Goal: Communication & Community: Answer question/provide support

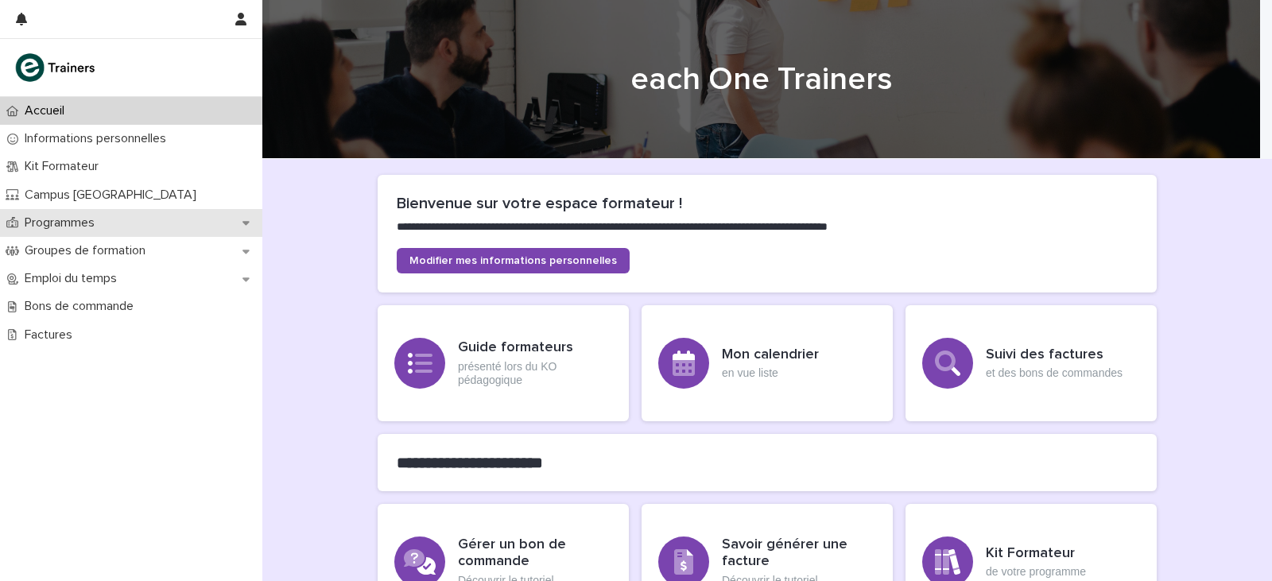
click at [99, 227] on p "Programmes" at bounding box center [62, 222] width 89 height 15
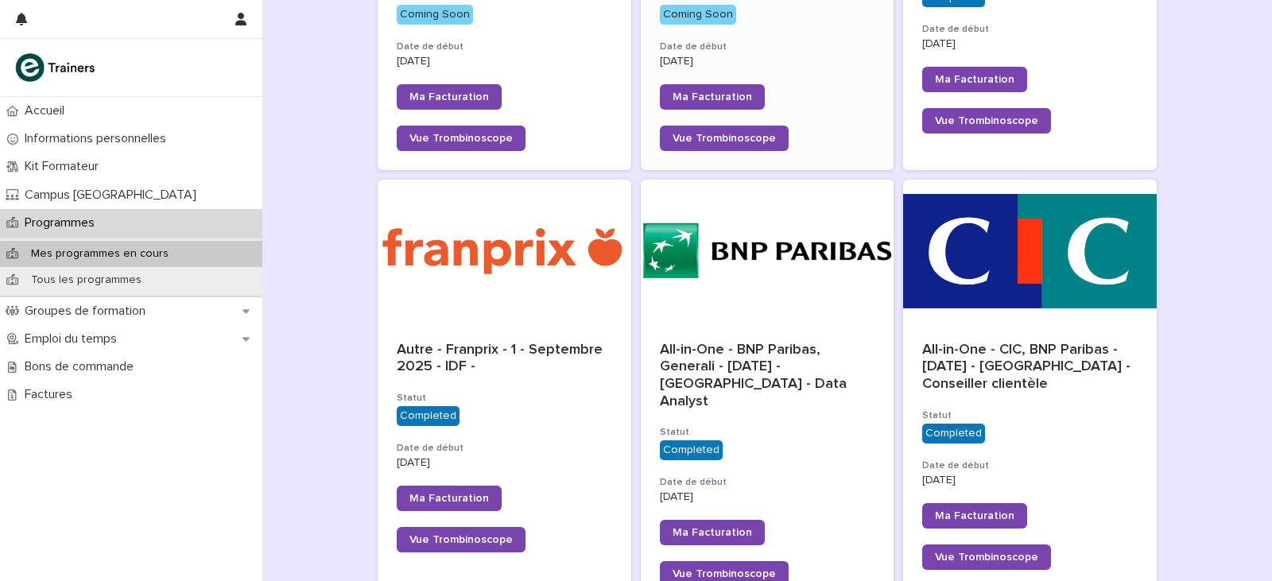
scroll to position [477, 0]
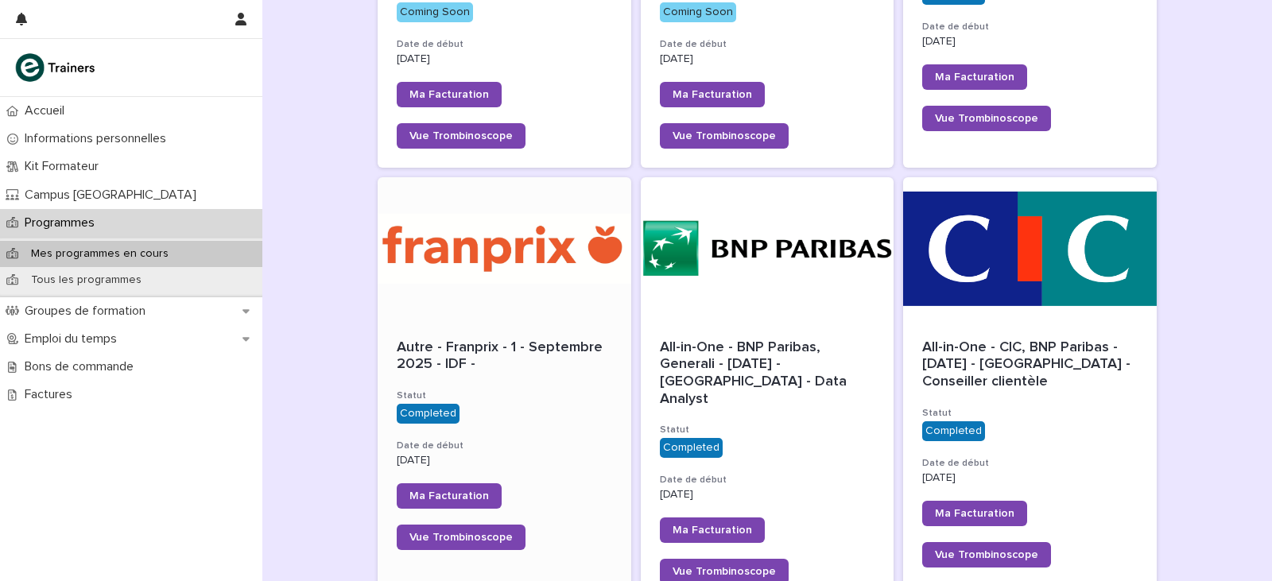
click at [526, 308] on div at bounding box center [505, 248] width 254 height 143
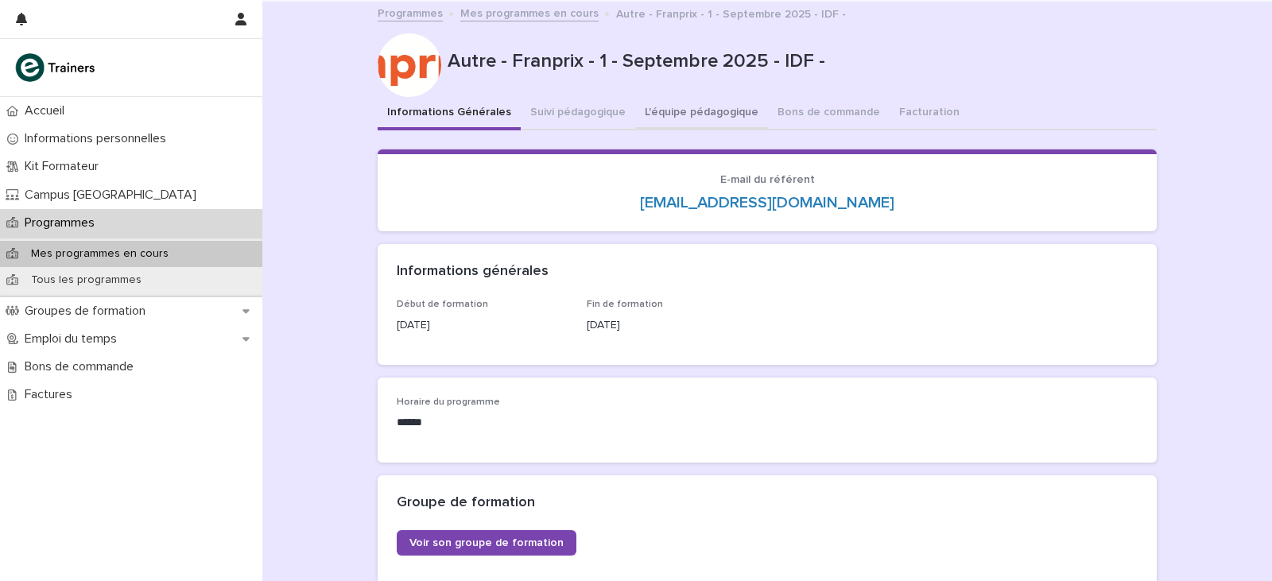
click at [674, 110] on button "L'équipe pédagogique" at bounding box center [701, 113] width 133 height 33
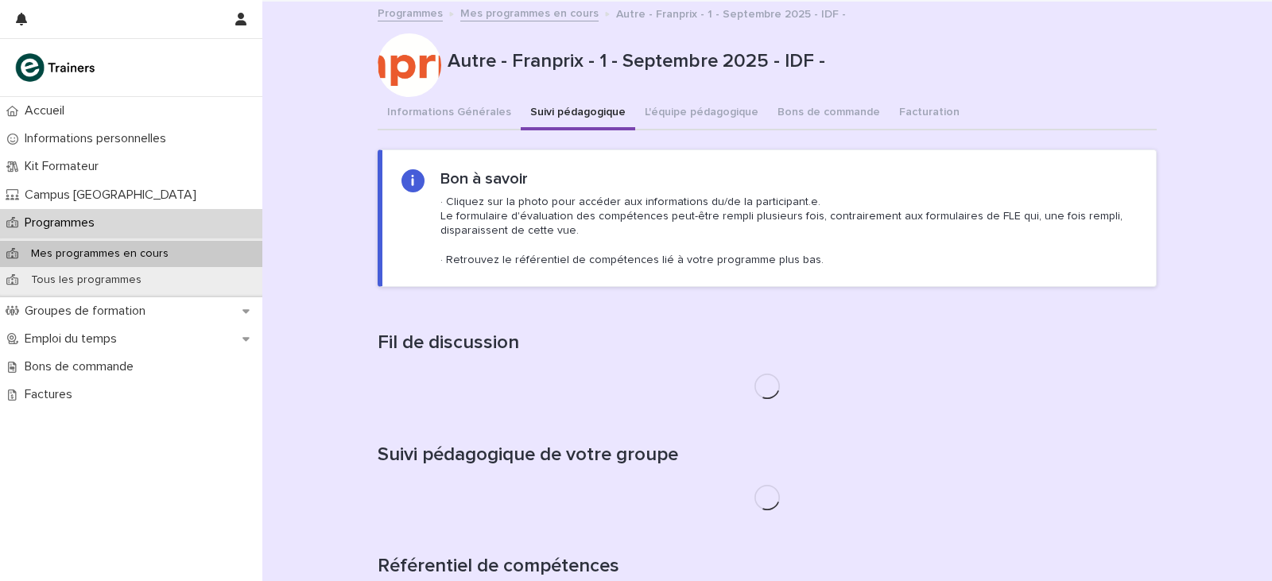
click at [559, 108] on button "Suivi pédagogique" at bounding box center [578, 113] width 114 height 33
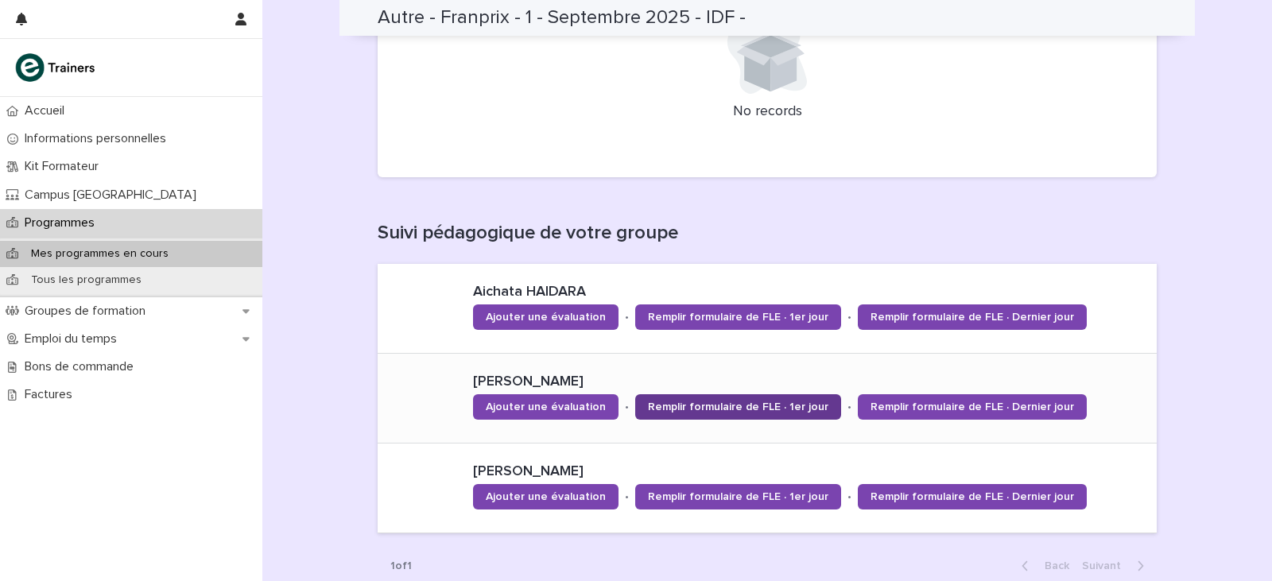
scroll to position [353, 0]
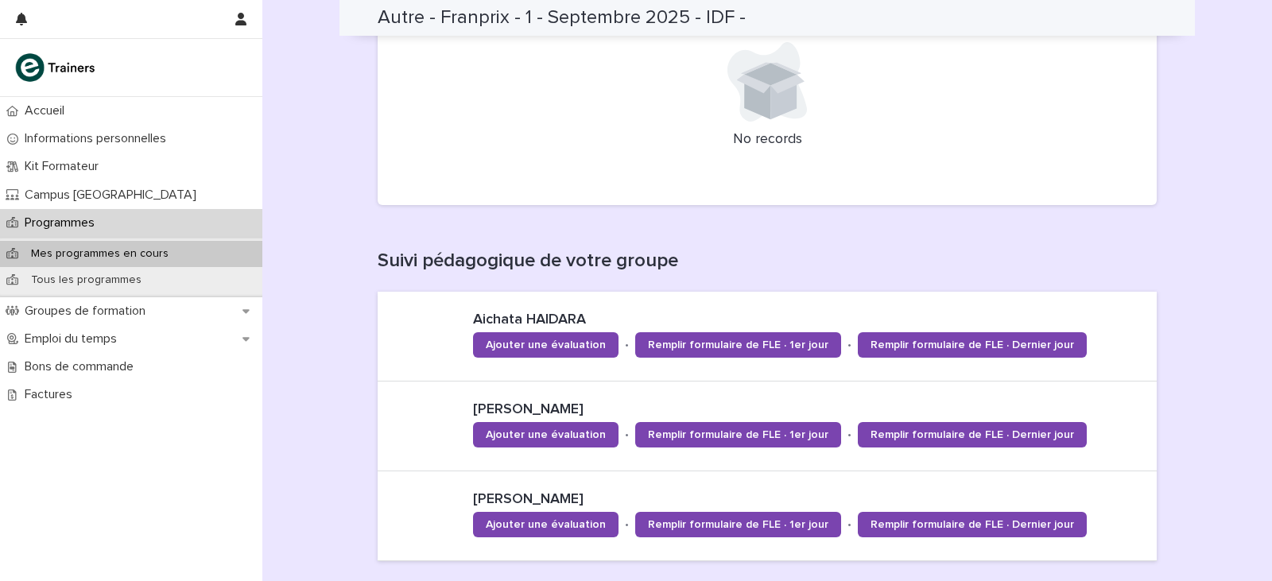
click at [94, 215] on p "Programmes" at bounding box center [62, 222] width 89 height 15
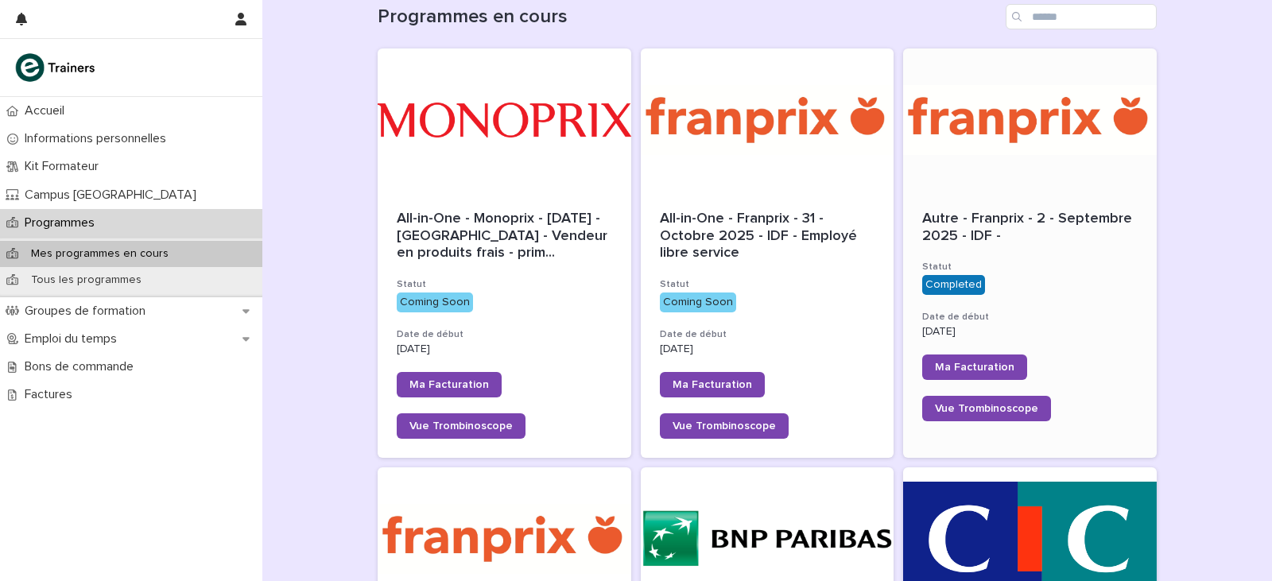
scroll to position [159, 0]
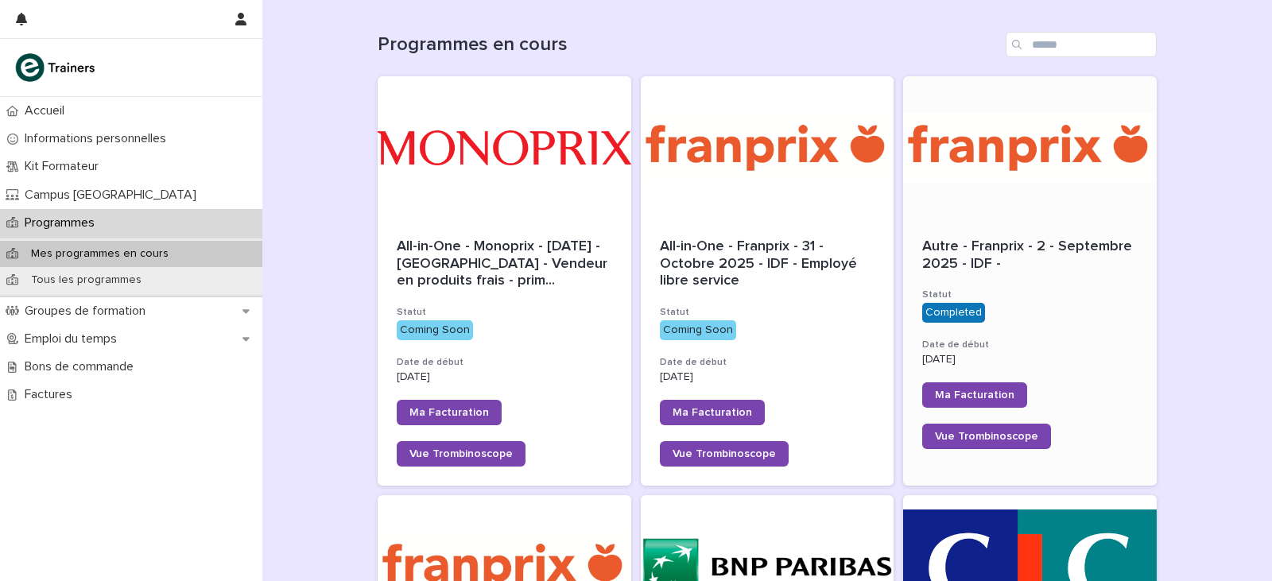
click at [1004, 157] on div at bounding box center [1030, 147] width 254 height 143
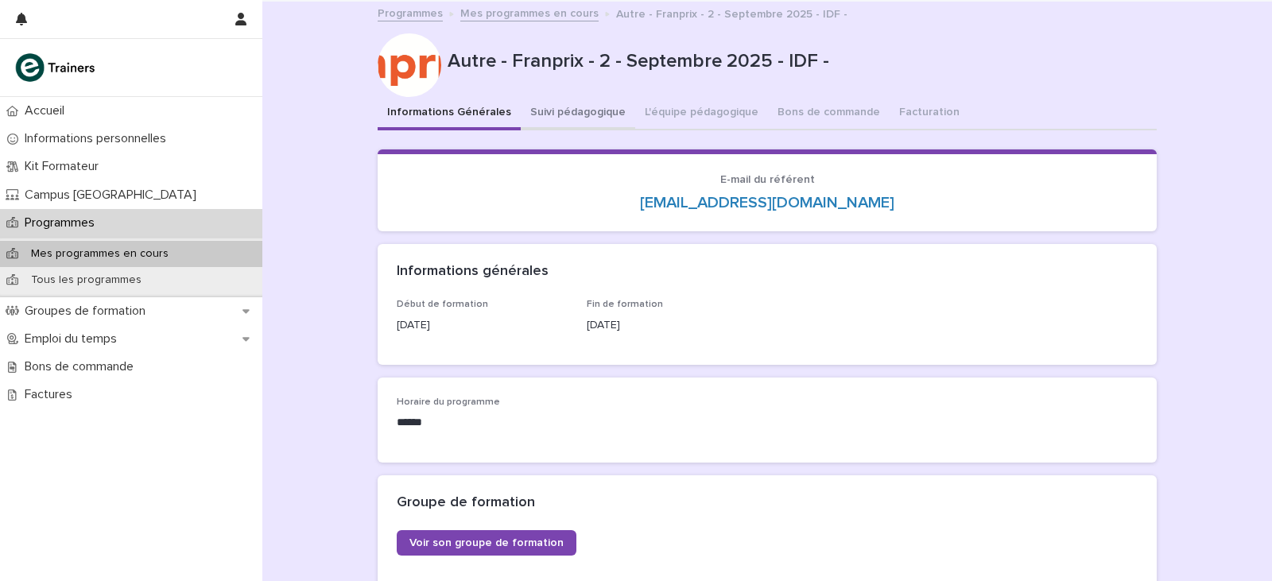
click at [606, 115] on button "Suivi pédagogique" at bounding box center [578, 113] width 114 height 33
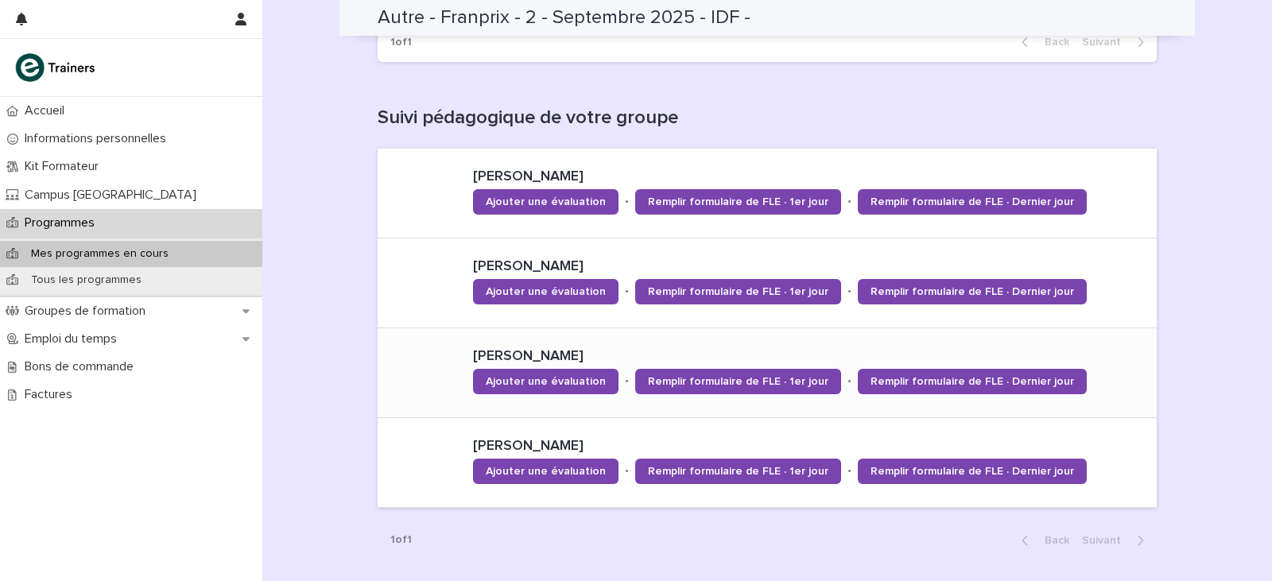
scroll to position [397, 0]
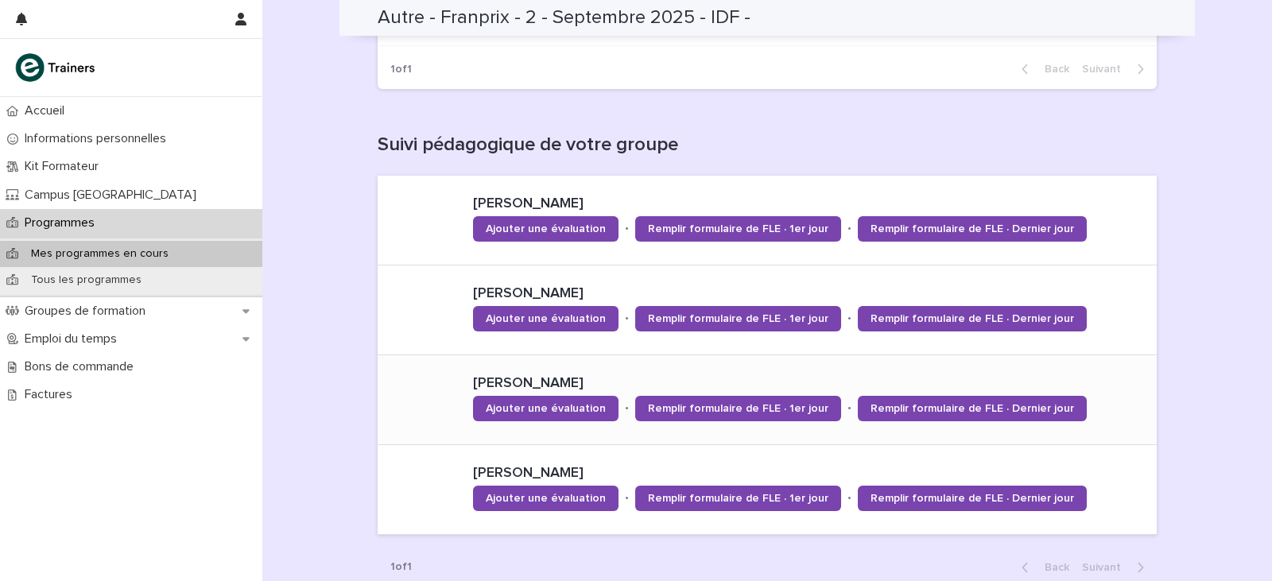
click at [155, 262] on div "Mes programmes en cours" at bounding box center [131, 254] width 262 height 26
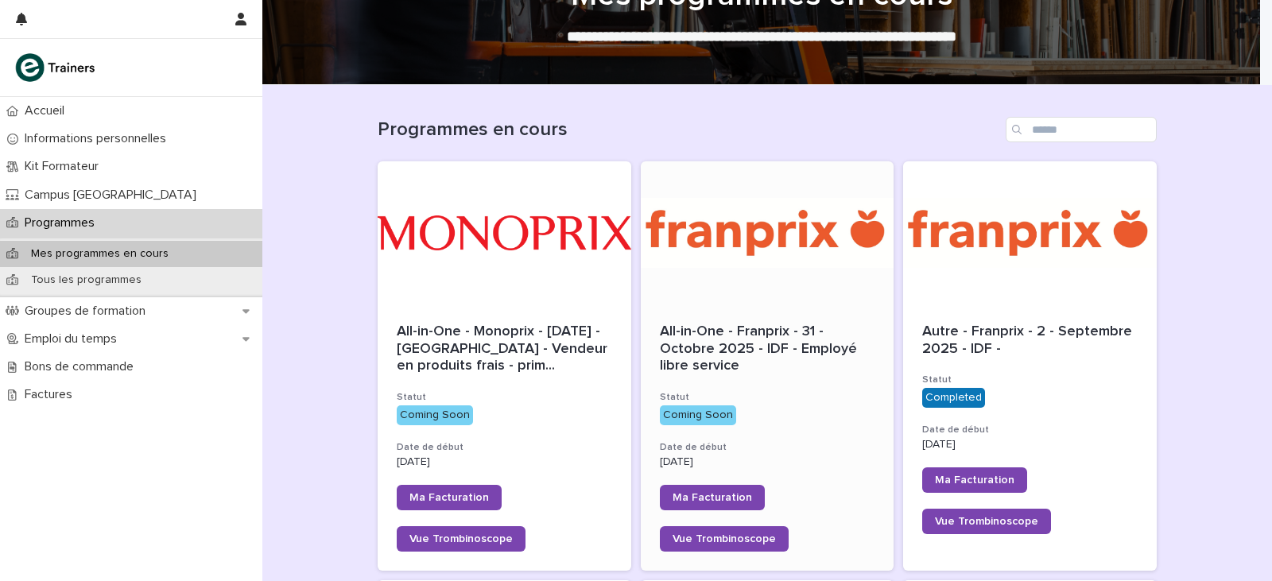
scroll to position [397, 0]
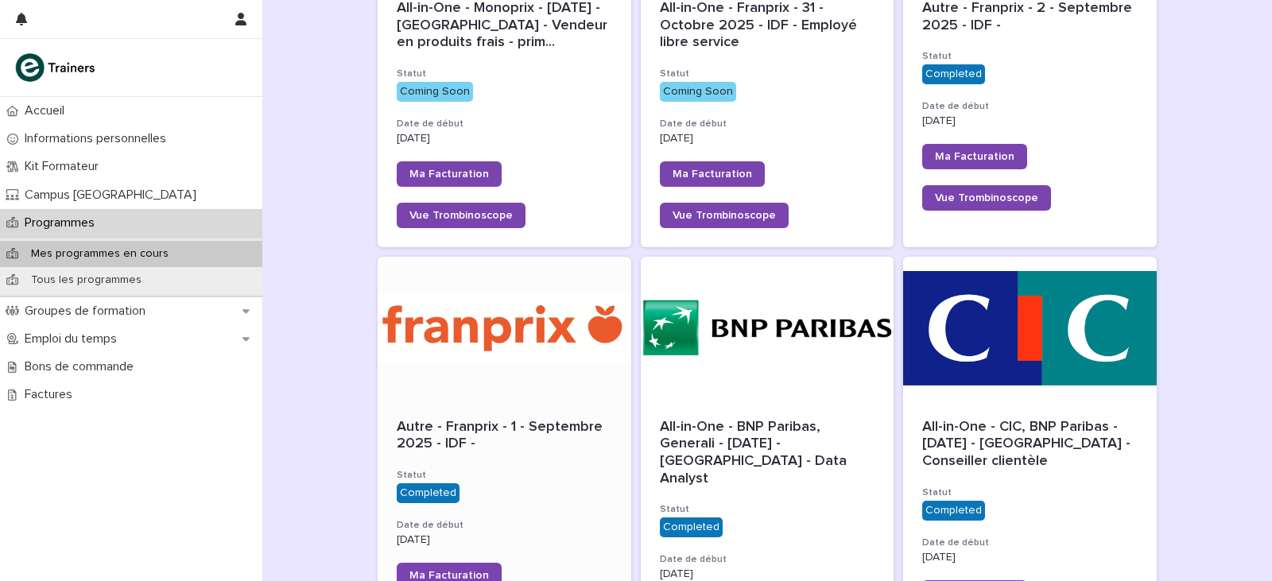
click at [520, 349] on div at bounding box center [505, 328] width 254 height 143
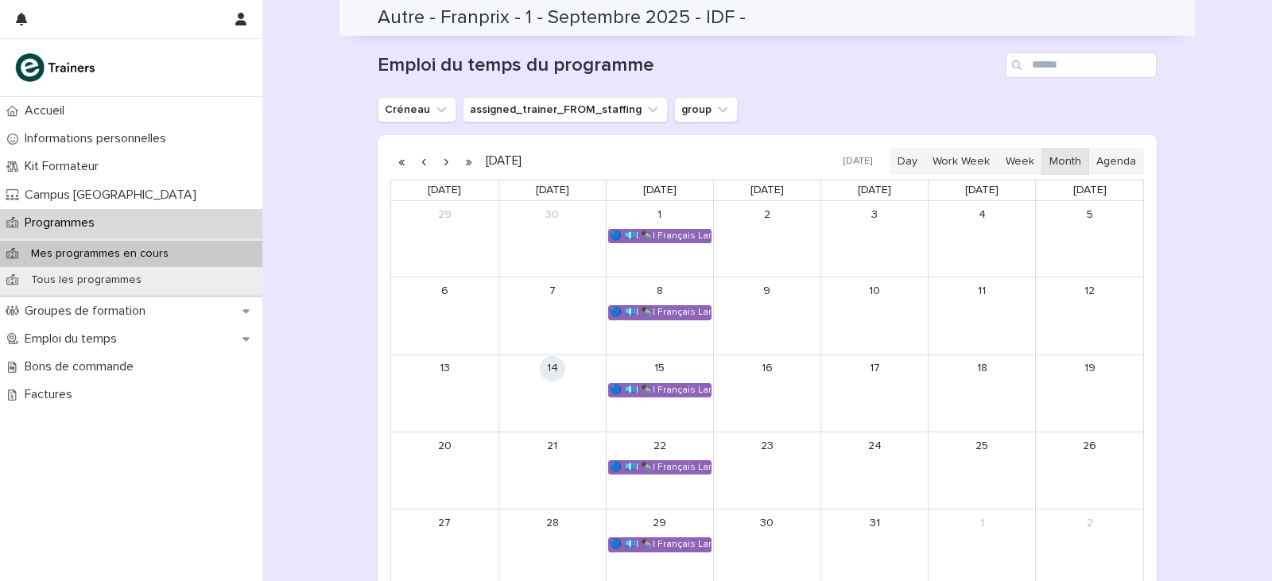
scroll to position [654, 0]
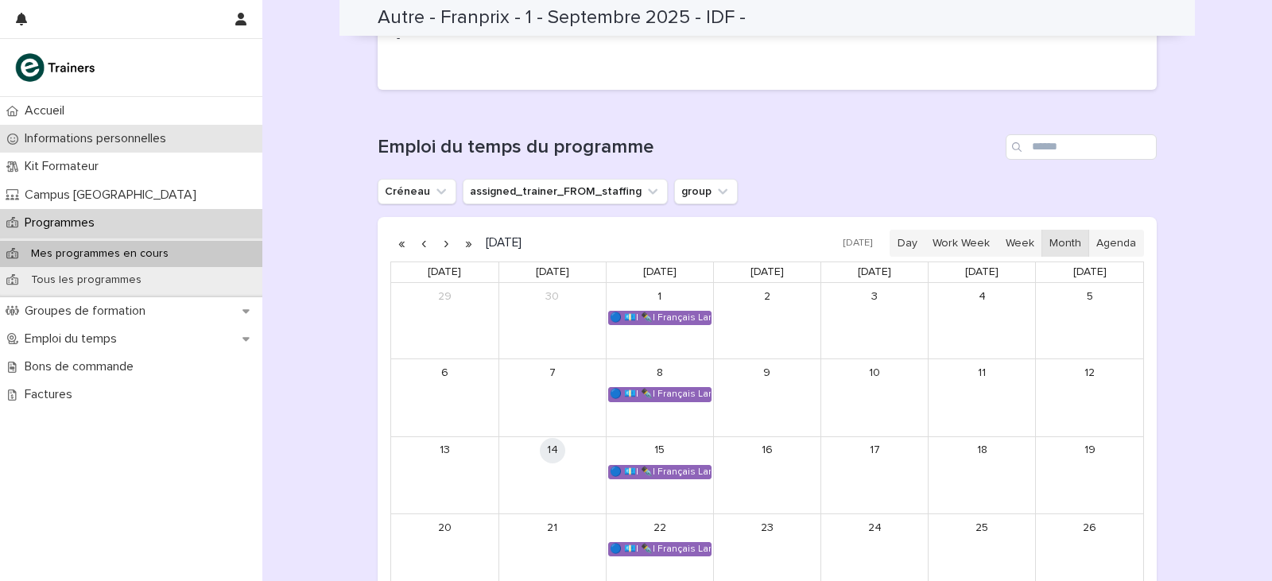
click at [141, 135] on p "Informations personnelles" at bounding box center [98, 138] width 161 height 15
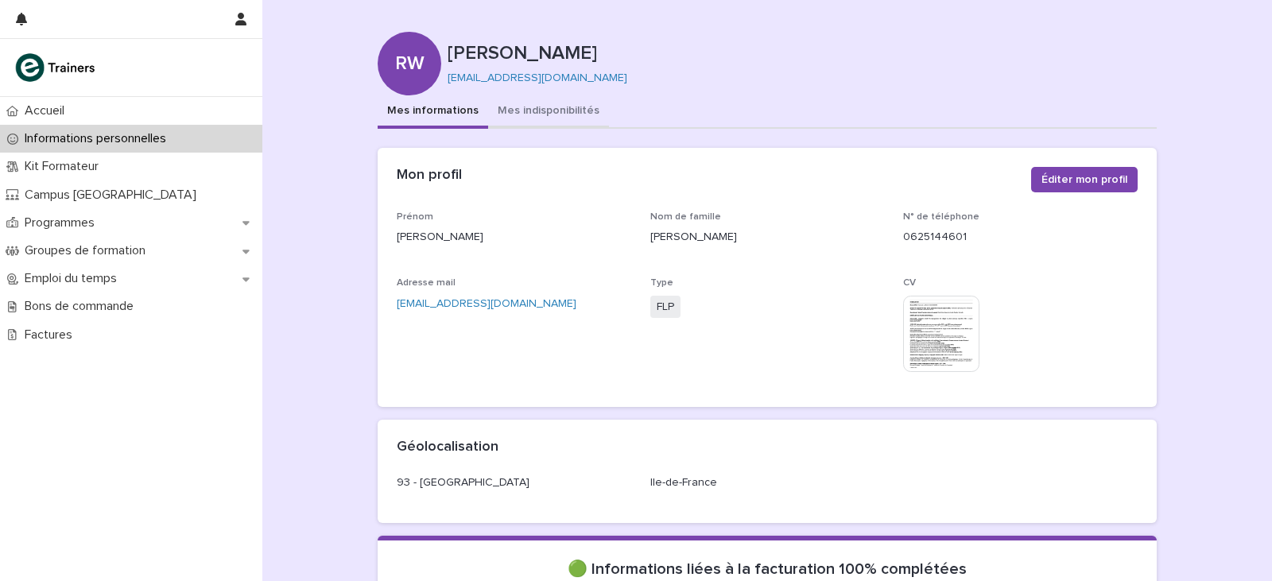
click at [500, 107] on button "Mes indisponibilités" at bounding box center [548, 111] width 121 height 33
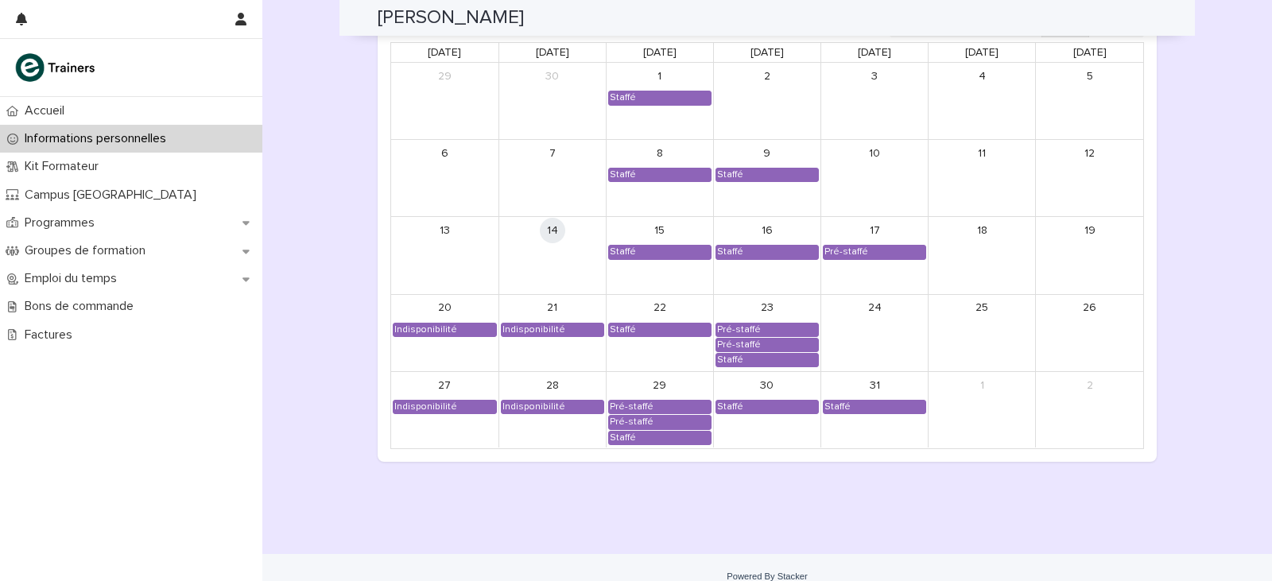
scroll to position [1272, 0]
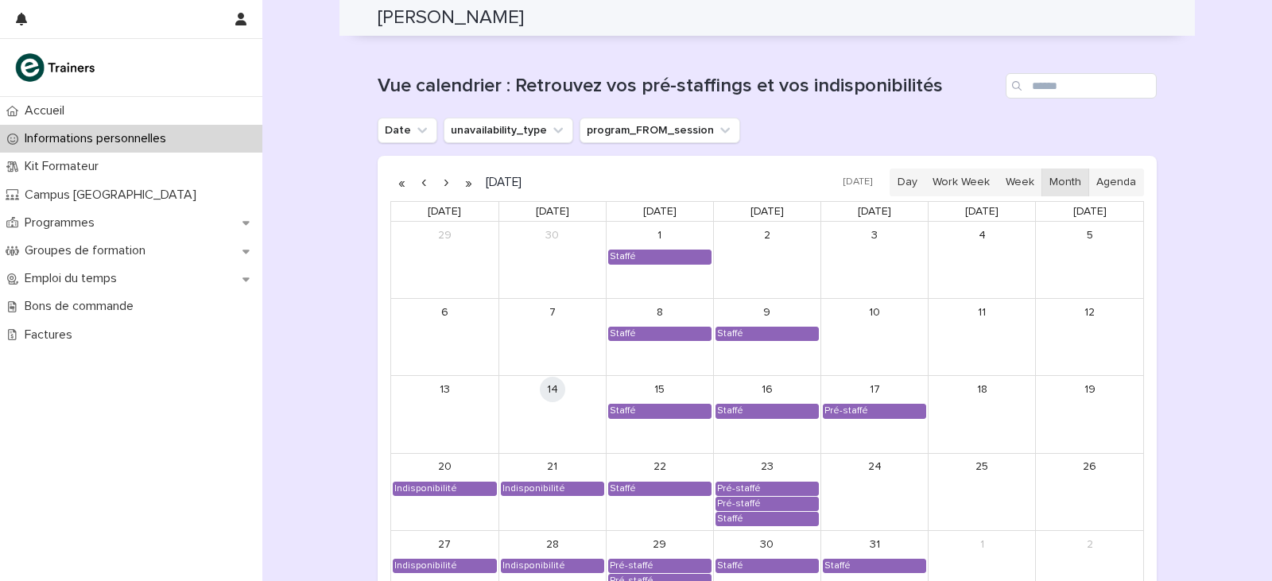
click at [436, 179] on button "button" at bounding box center [446, 182] width 22 height 25
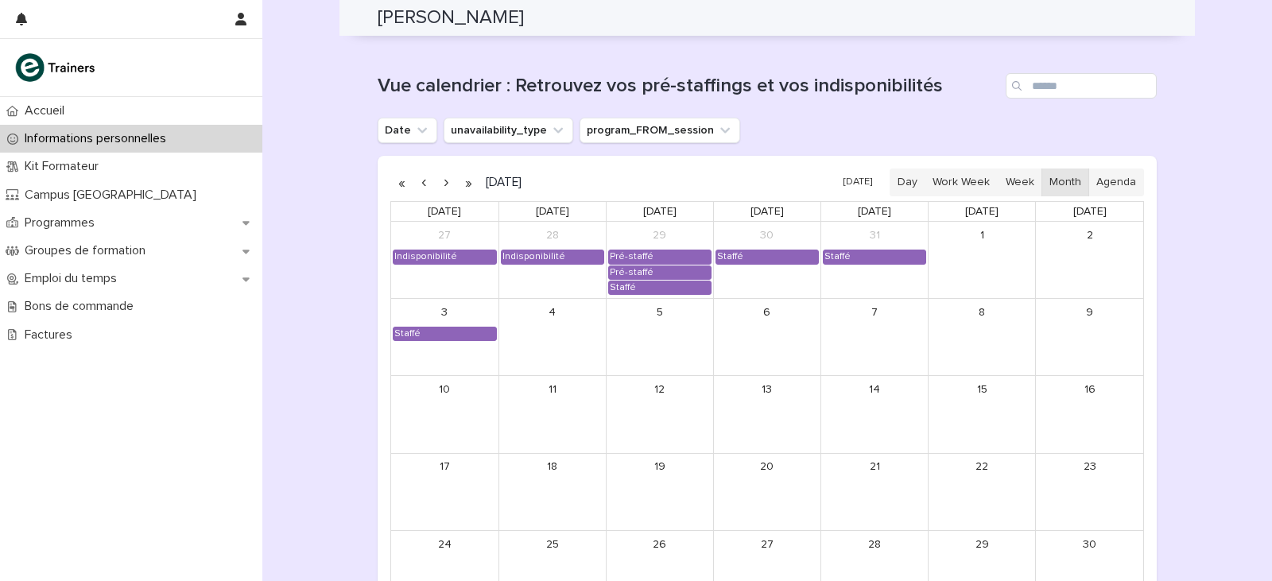
click at [435, 180] on button "button" at bounding box center [446, 182] width 22 height 25
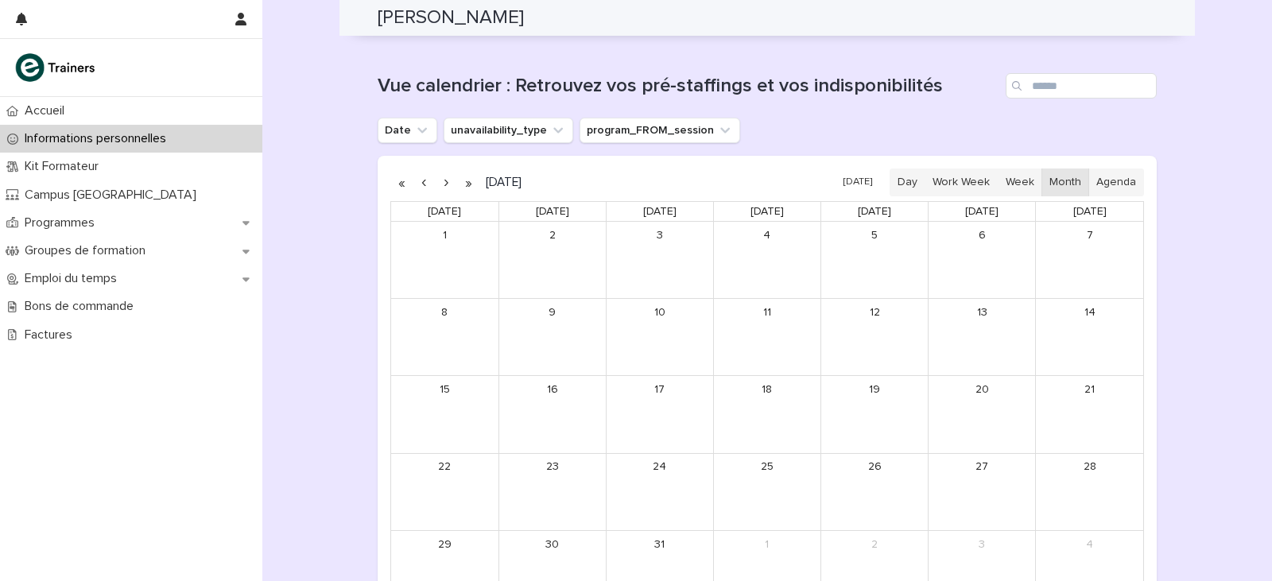
click at [435, 180] on button "button" at bounding box center [446, 182] width 22 height 25
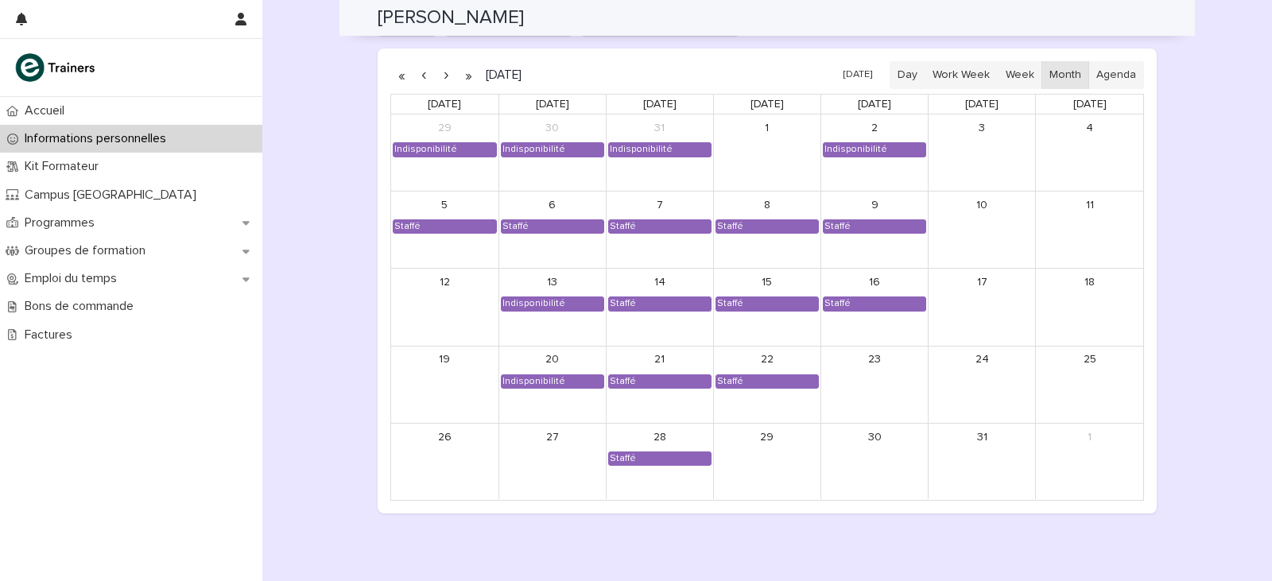
scroll to position [1351, 0]
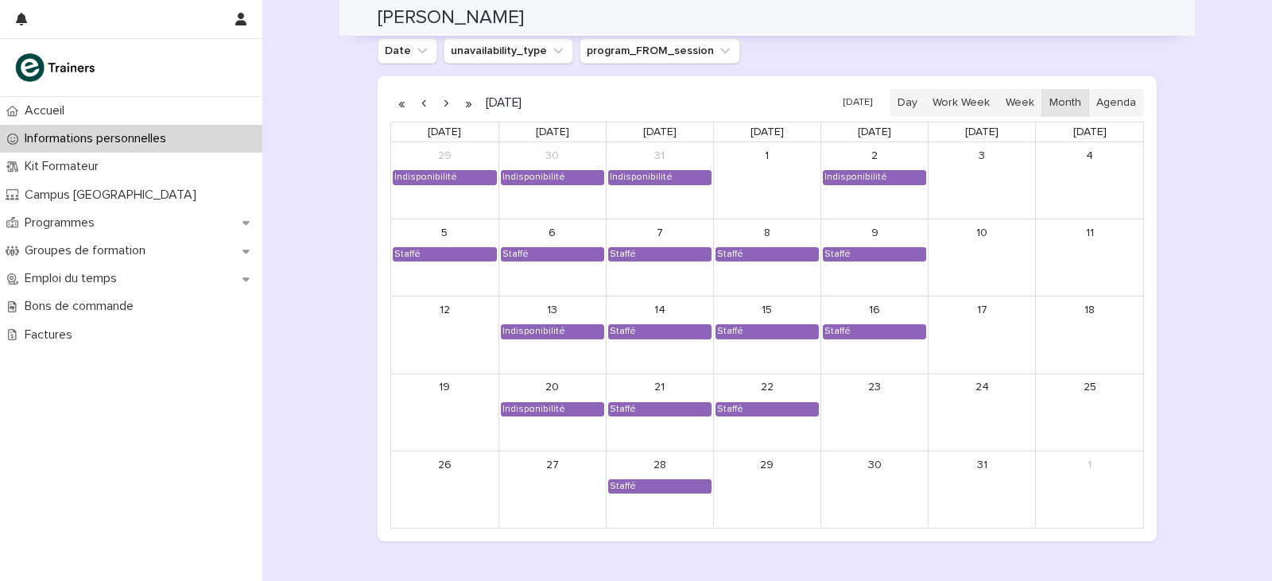
click at [445, 105] on button "button" at bounding box center [446, 103] width 22 height 25
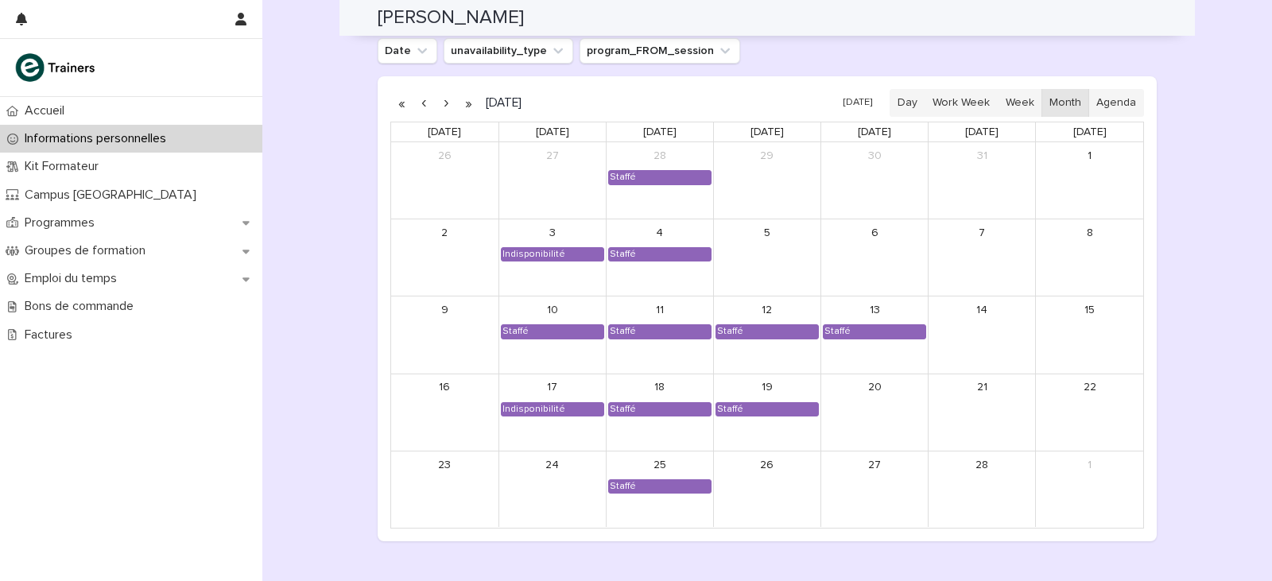
click at [419, 104] on button "button" at bounding box center [423, 103] width 22 height 25
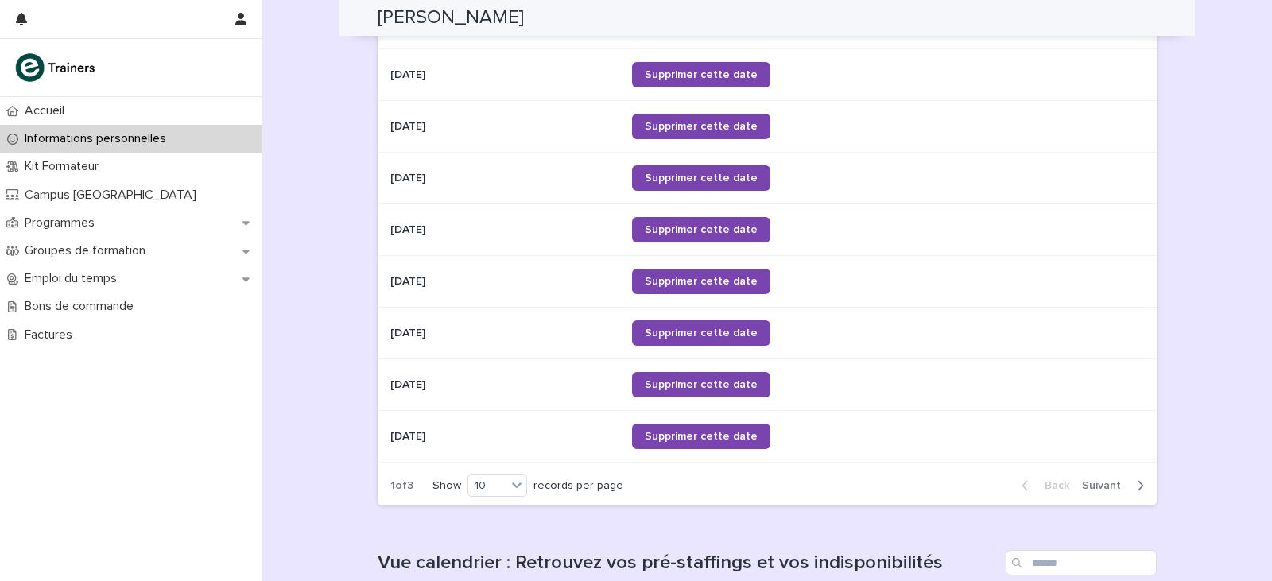
scroll to position [715, 0]
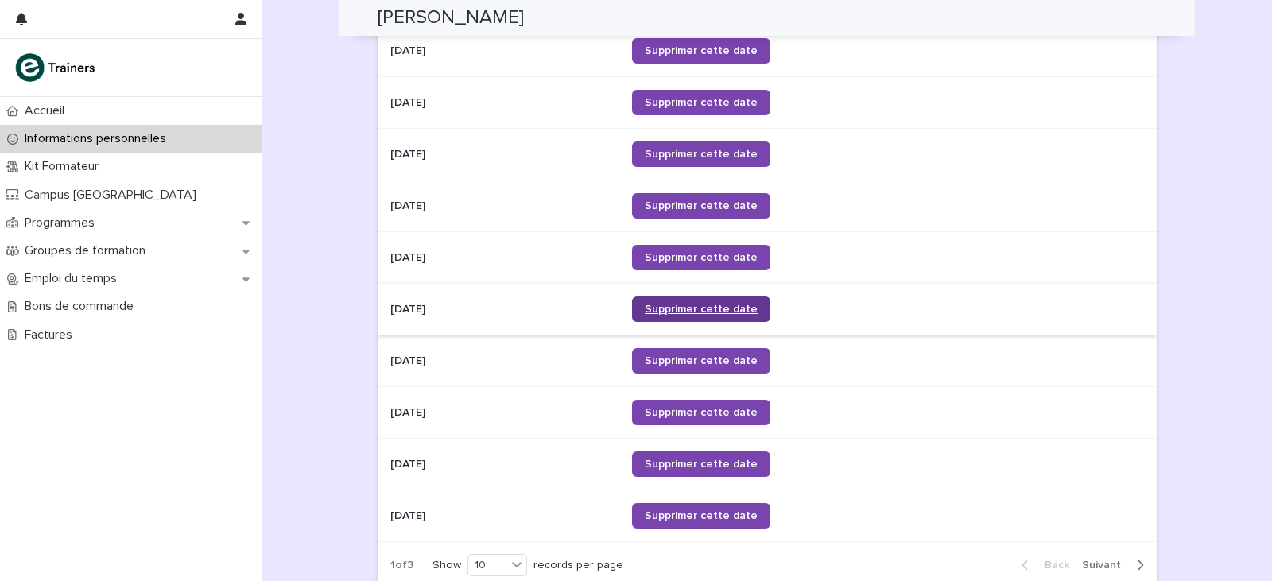
click at [672, 312] on span "Supprimer cette date" at bounding box center [701, 309] width 113 height 11
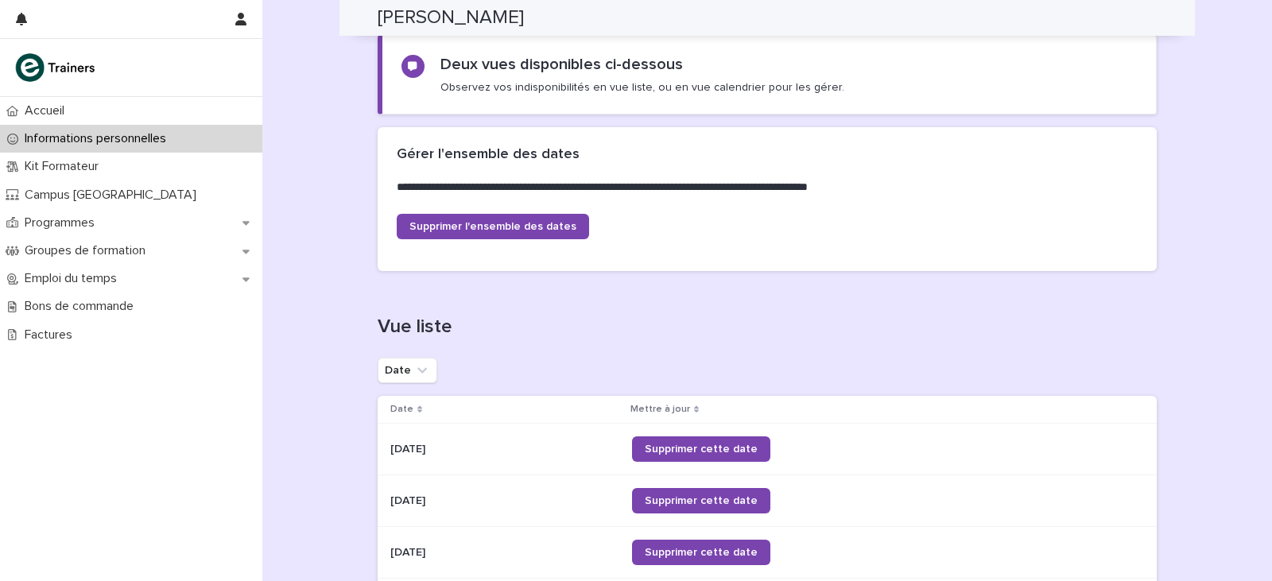
scroll to position [79, 0]
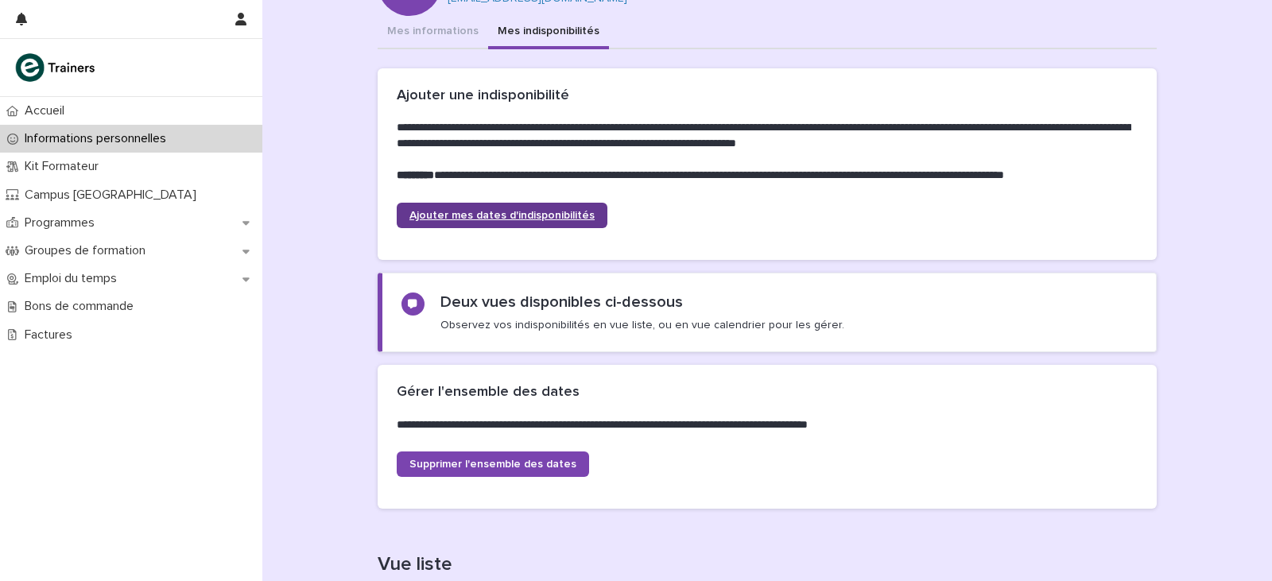
click at [502, 213] on span "Ajouter mes dates d'indisponibilités" at bounding box center [501, 215] width 185 height 11
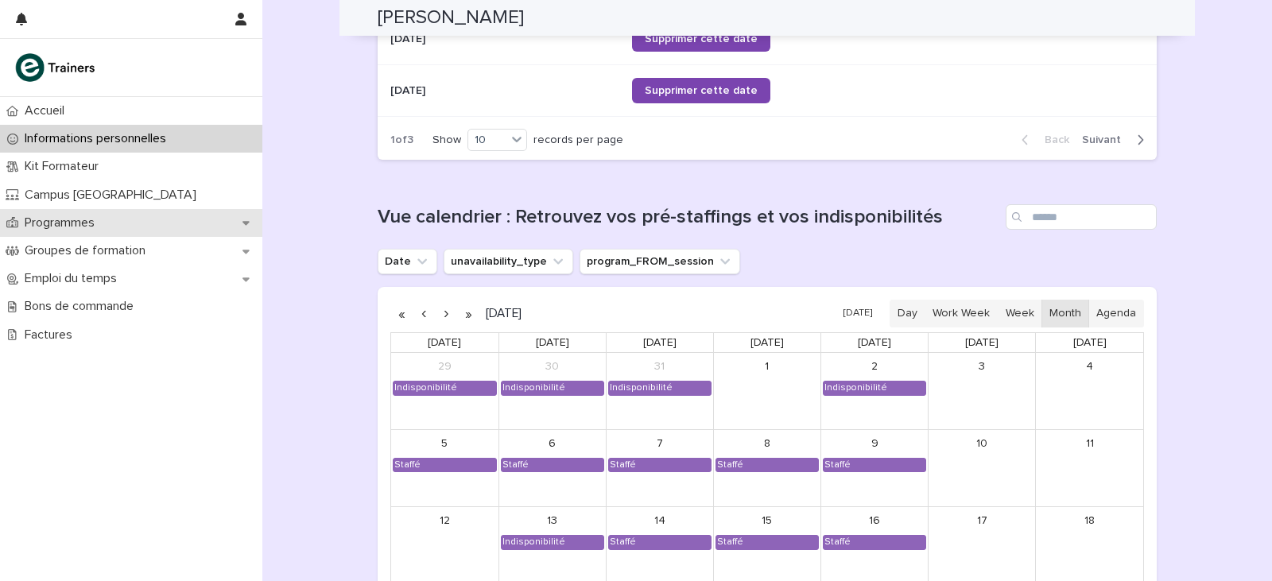
scroll to position [1131, 0]
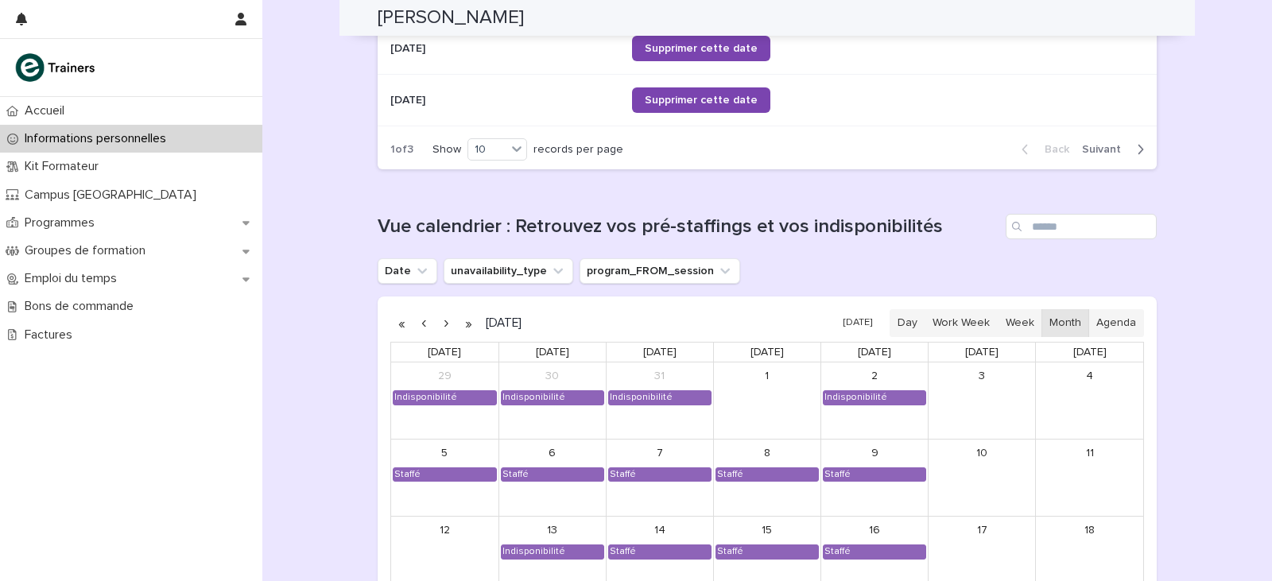
click at [141, 134] on p "Informations personnelles" at bounding box center [98, 138] width 161 height 15
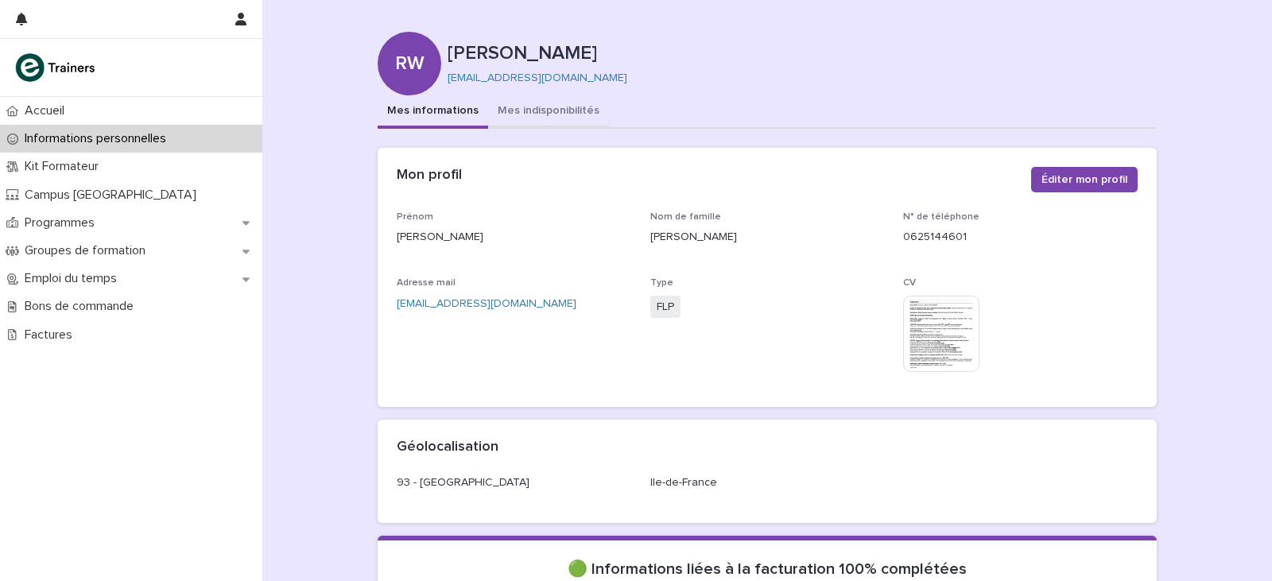
click at [547, 116] on button "Mes indisponibilités" at bounding box center [548, 111] width 121 height 33
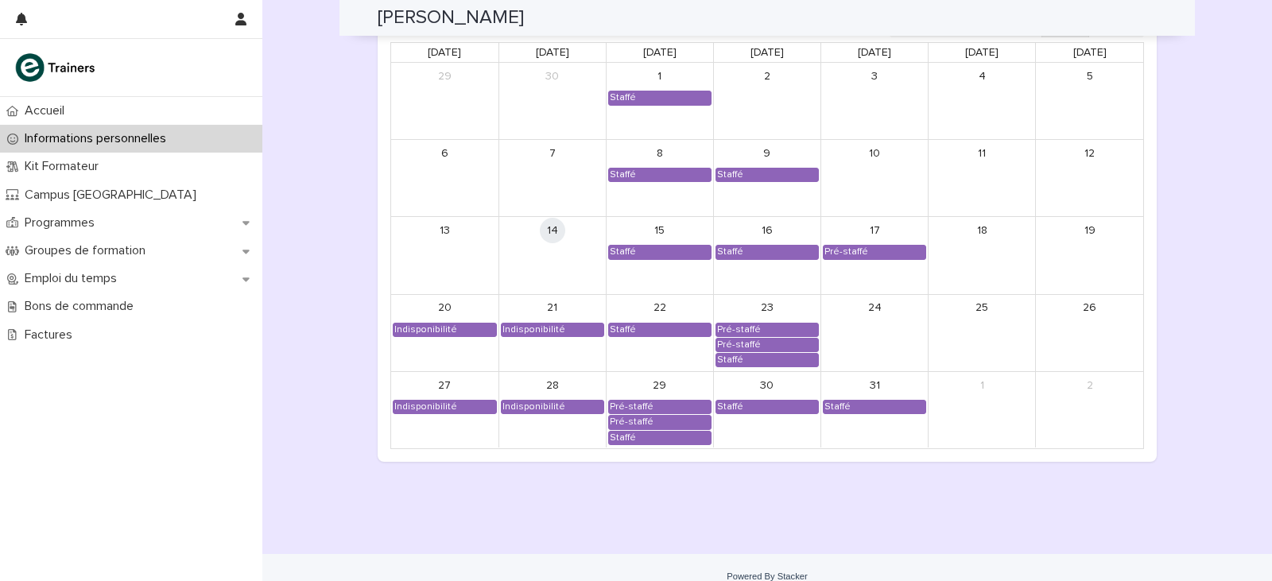
scroll to position [1272, 0]
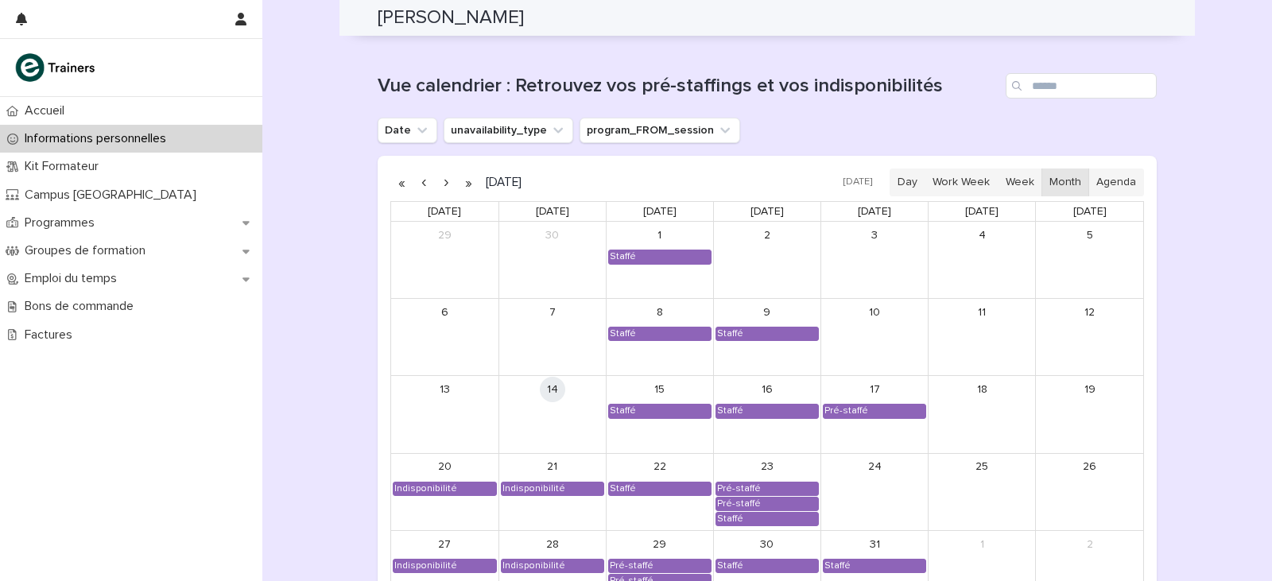
click at [440, 185] on button "button" at bounding box center [446, 182] width 22 height 25
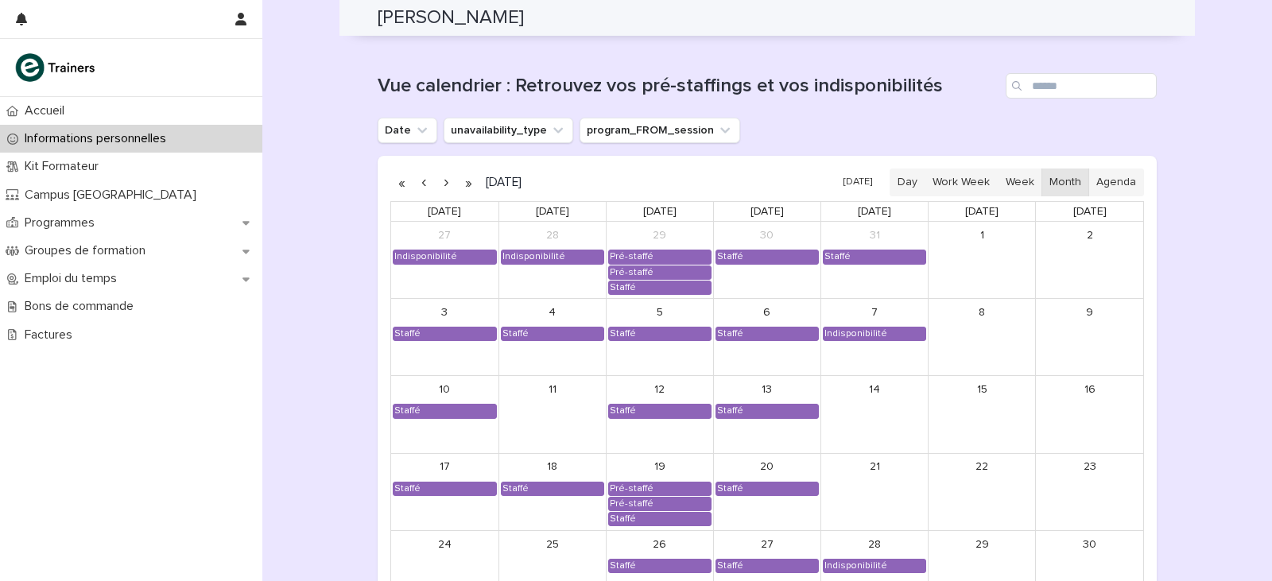
click at [440, 185] on button "button" at bounding box center [446, 182] width 22 height 25
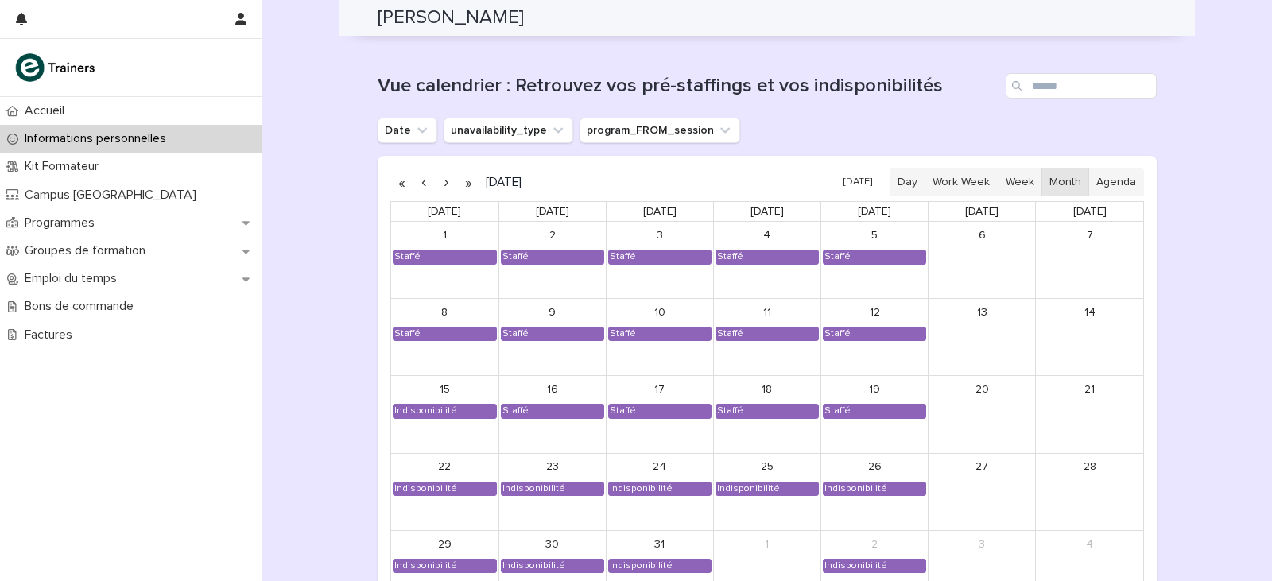
click at [440, 185] on button "button" at bounding box center [446, 182] width 22 height 25
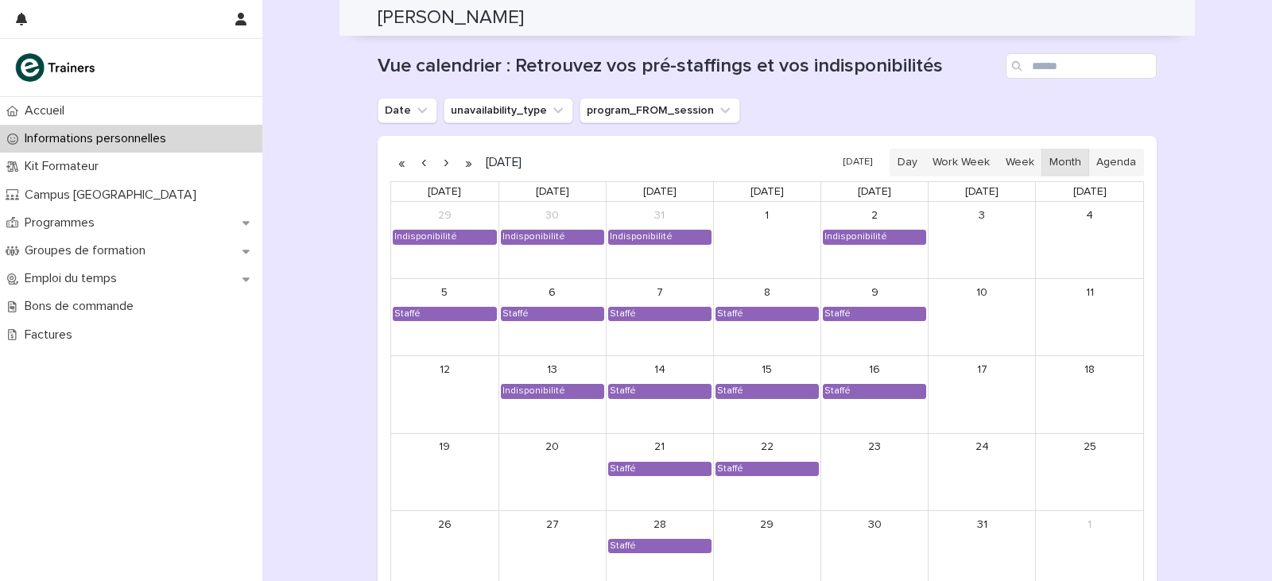
scroll to position [1290, 0]
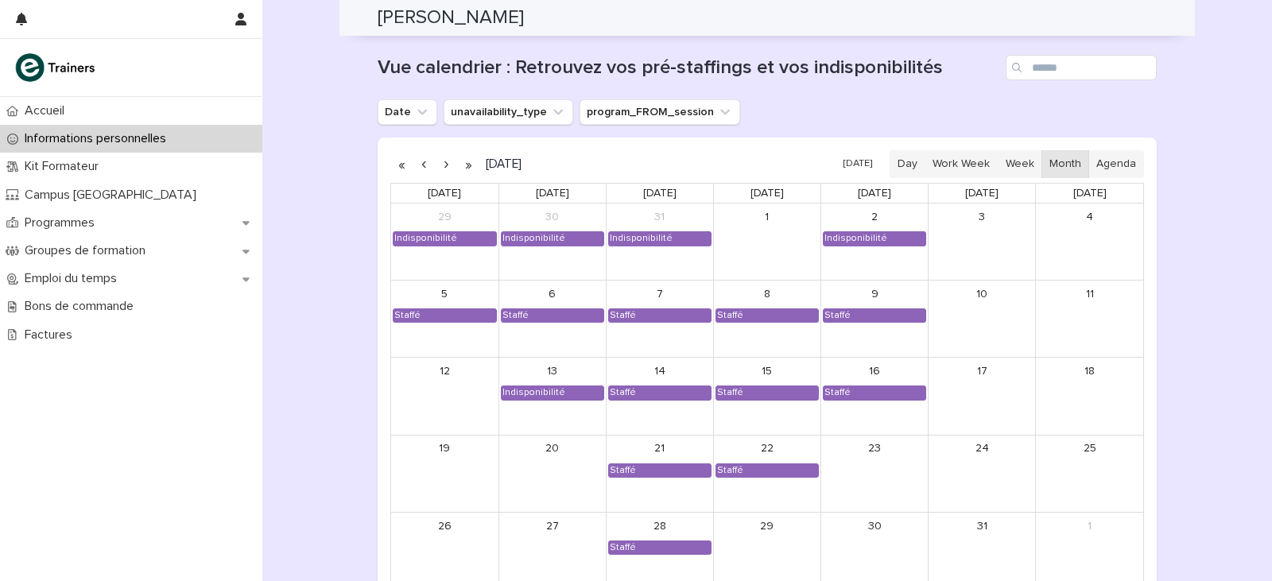
click at [438, 160] on button "button" at bounding box center [446, 164] width 22 height 25
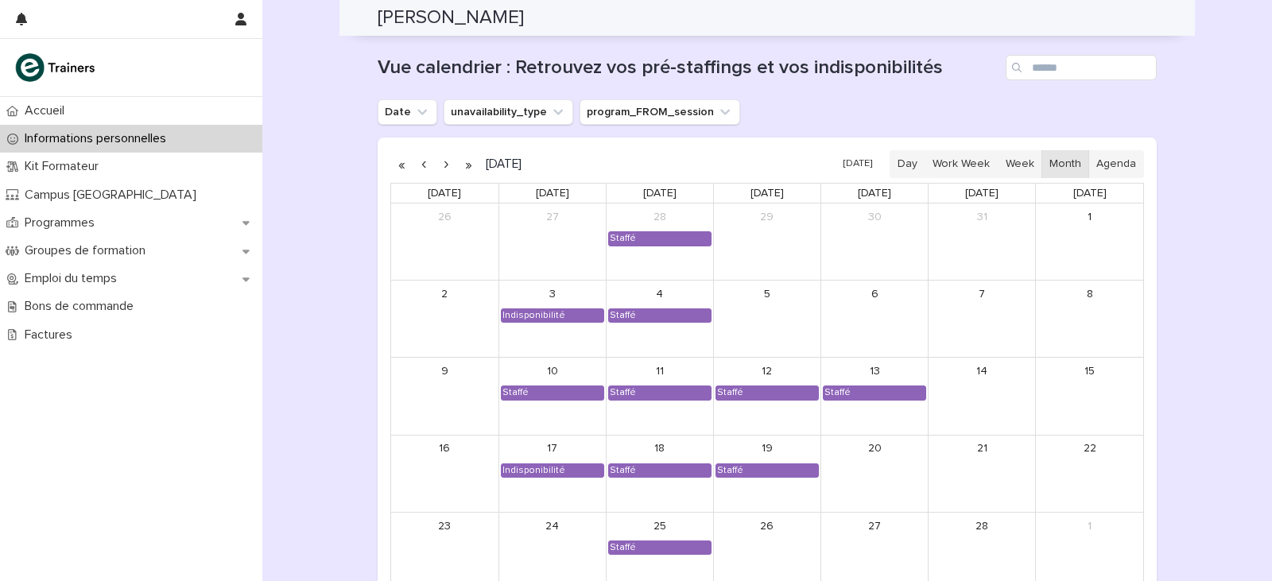
scroll to position [1369, 0]
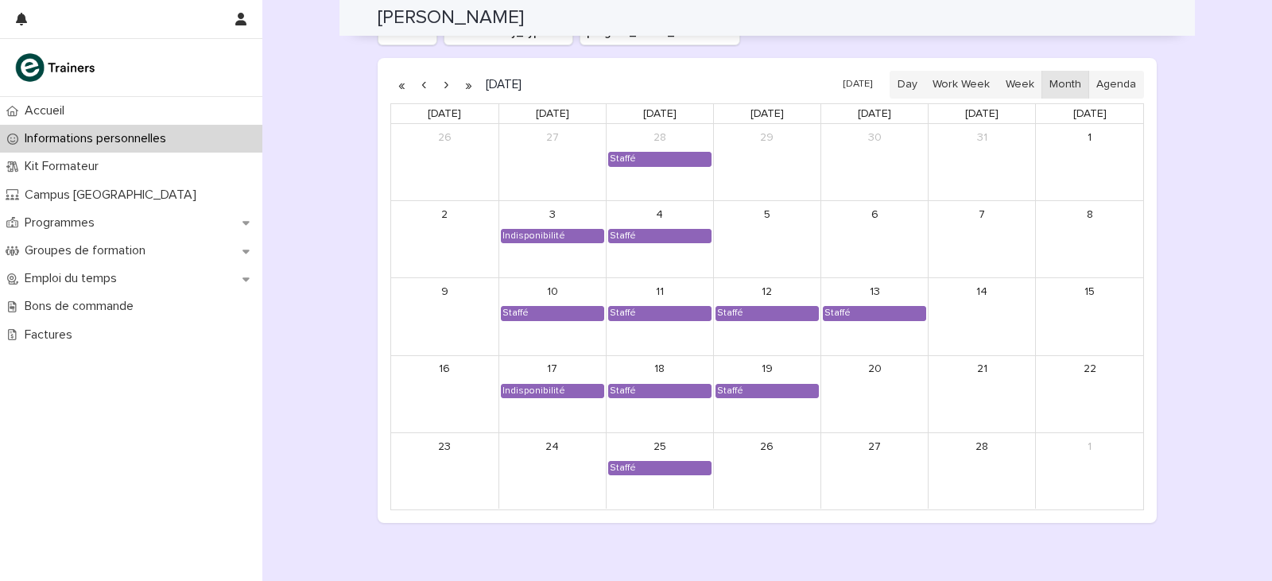
click at [440, 84] on button "button" at bounding box center [446, 84] width 22 height 25
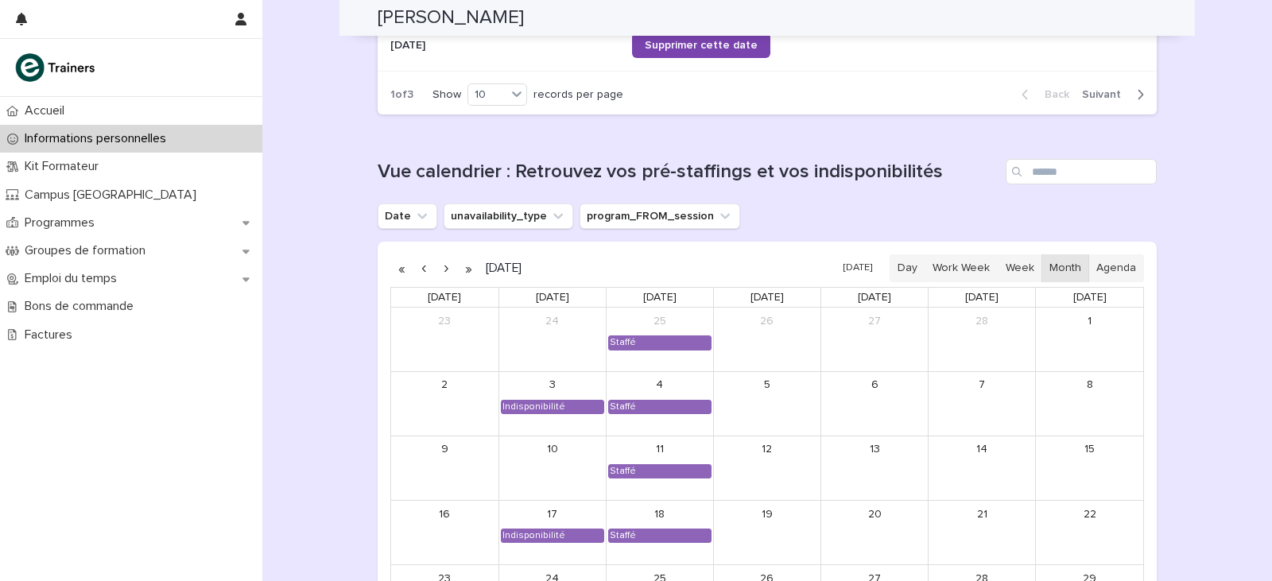
scroll to position [1210, 0]
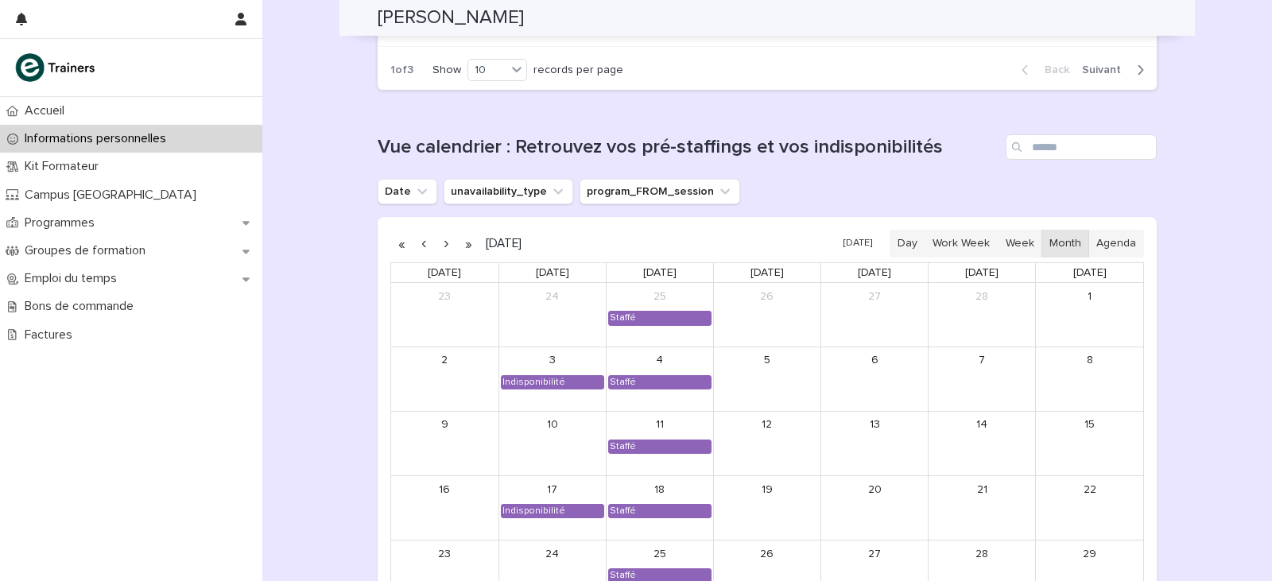
click at [416, 246] on button "button" at bounding box center [423, 243] width 22 height 25
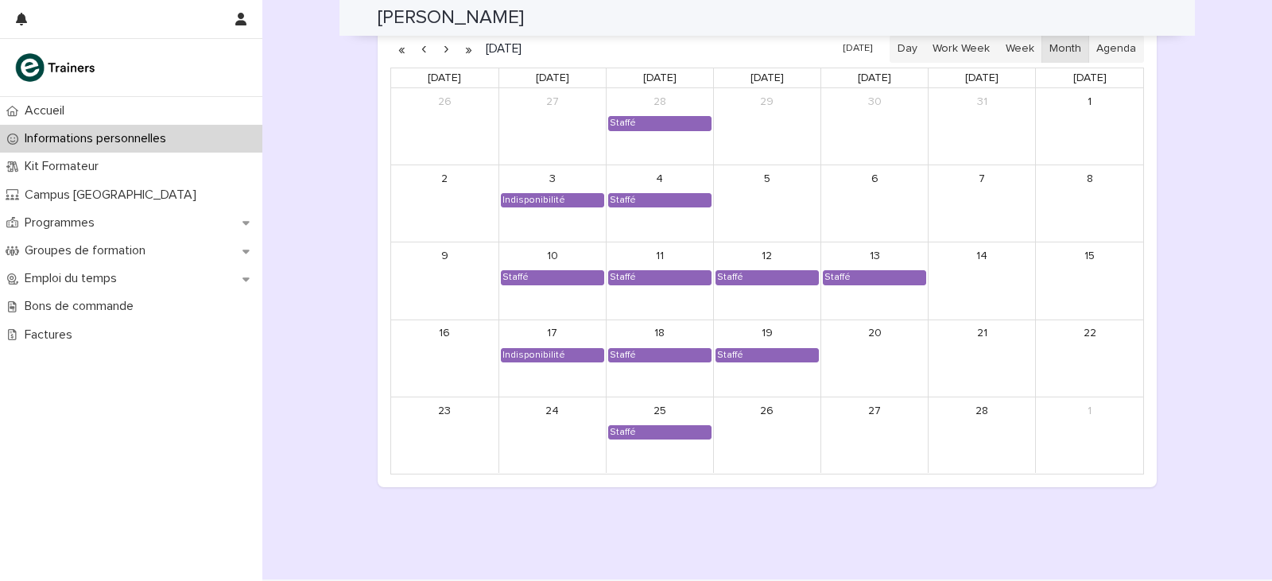
scroll to position [1369, 0]
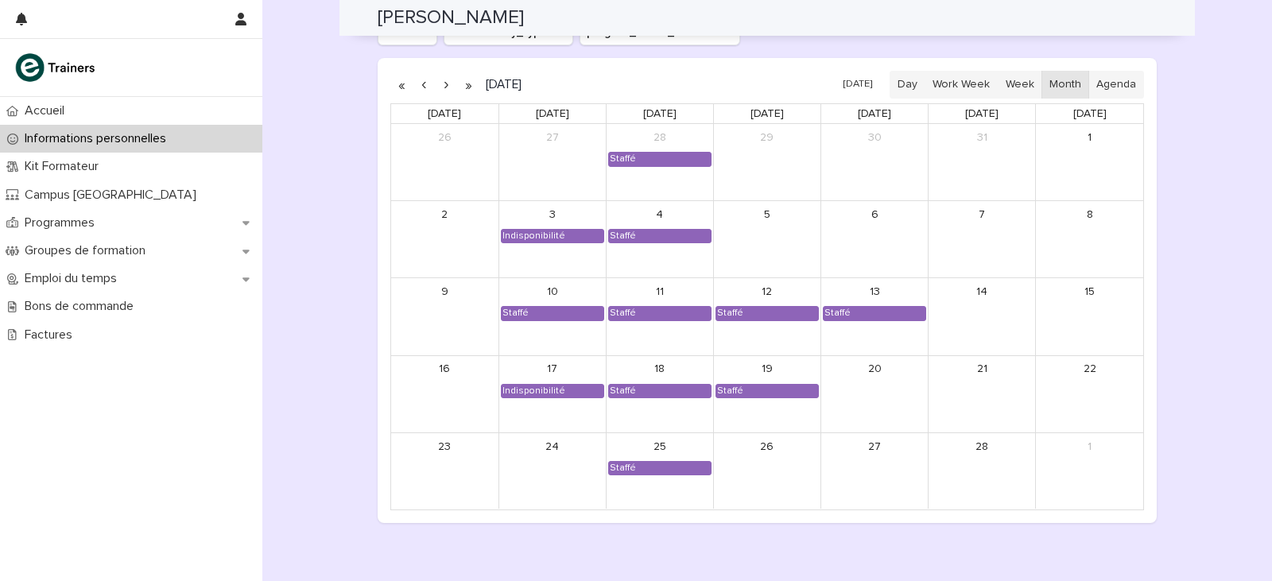
click at [439, 89] on button "button" at bounding box center [446, 84] width 22 height 25
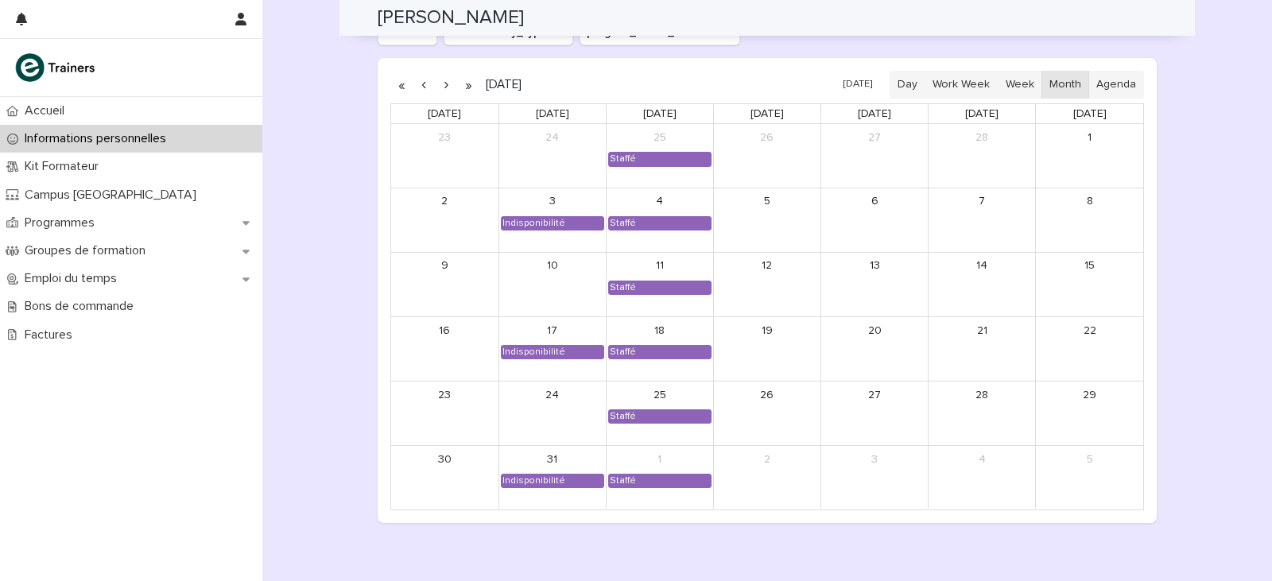
click at [444, 81] on button "button" at bounding box center [446, 84] width 22 height 25
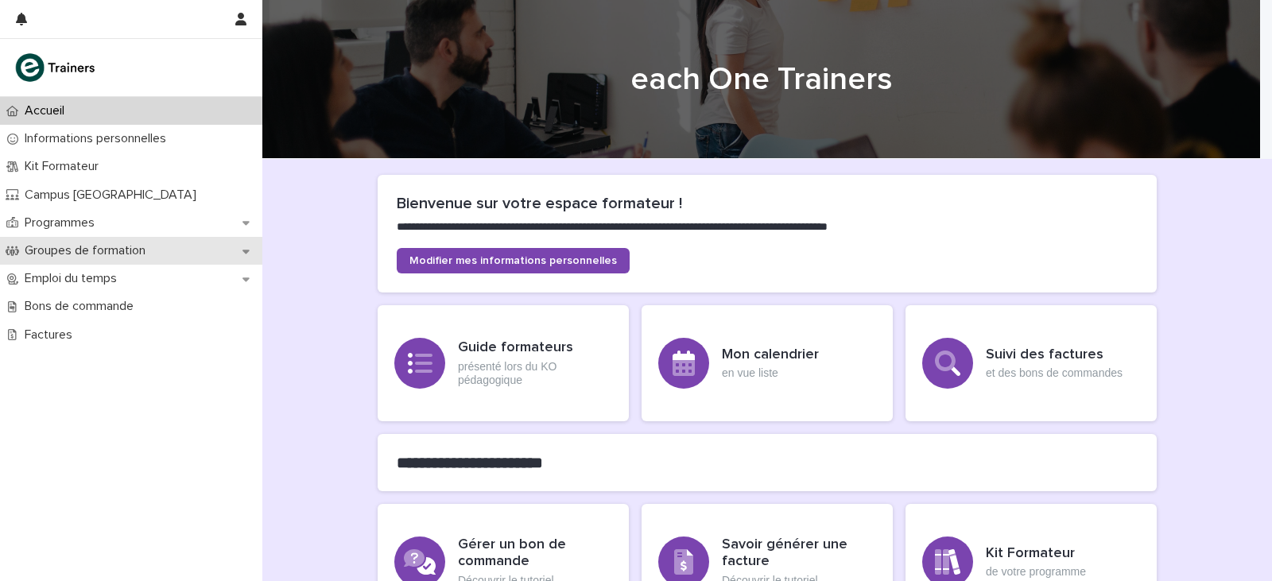
click at [128, 253] on p "Groupes de formation" at bounding box center [88, 250] width 140 height 15
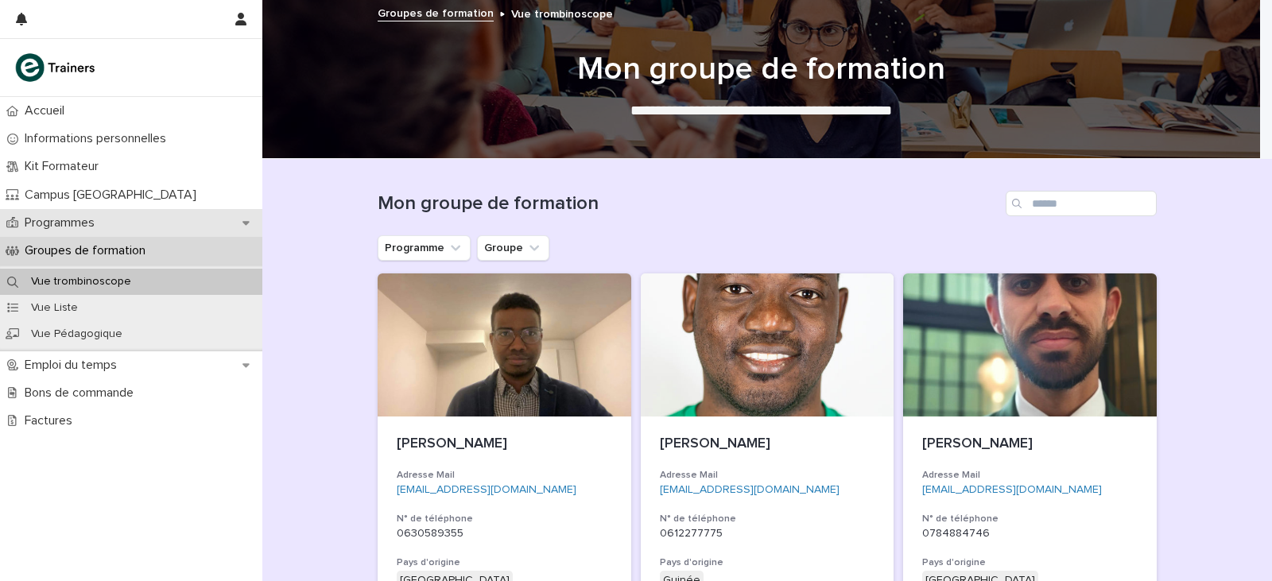
click at [119, 218] on div "Programmes" at bounding box center [131, 223] width 262 height 28
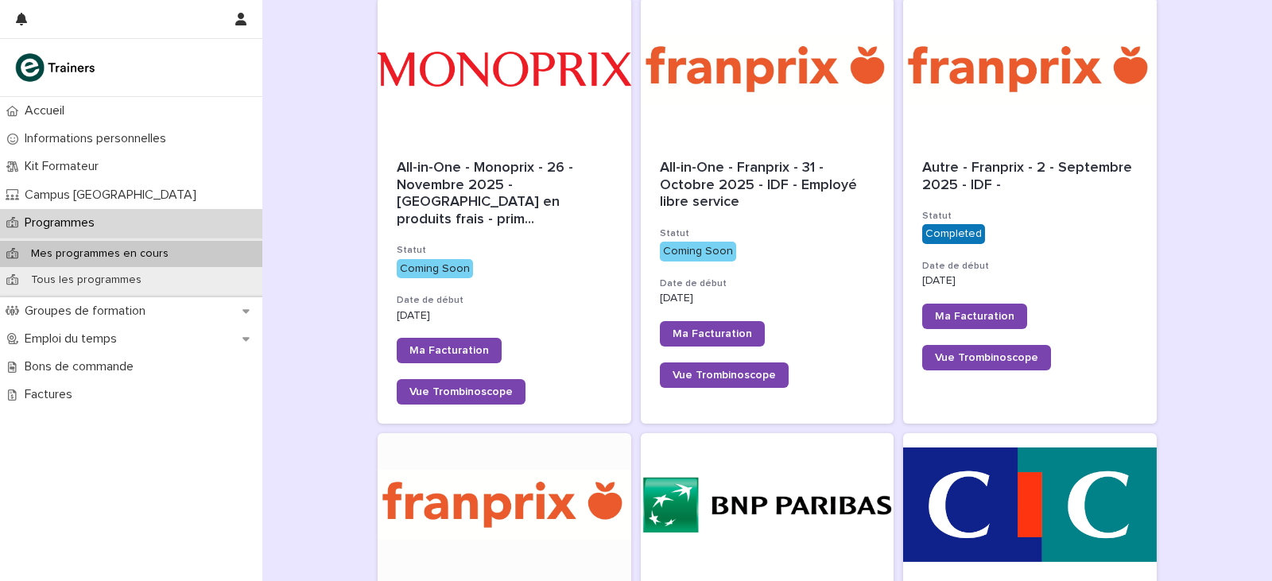
scroll to position [238, 0]
click at [515, 471] on div at bounding box center [505, 503] width 254 height 143
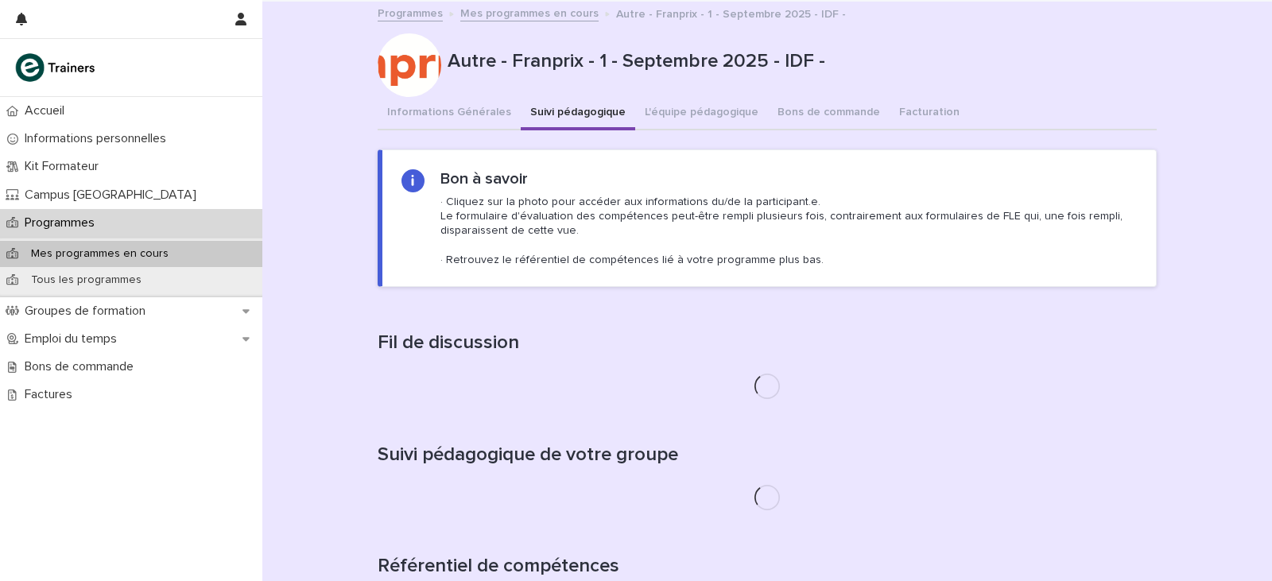
click at [548, 118] on button "Suivi pédagogique" at bounding box center [578, 113] width 114 height 33
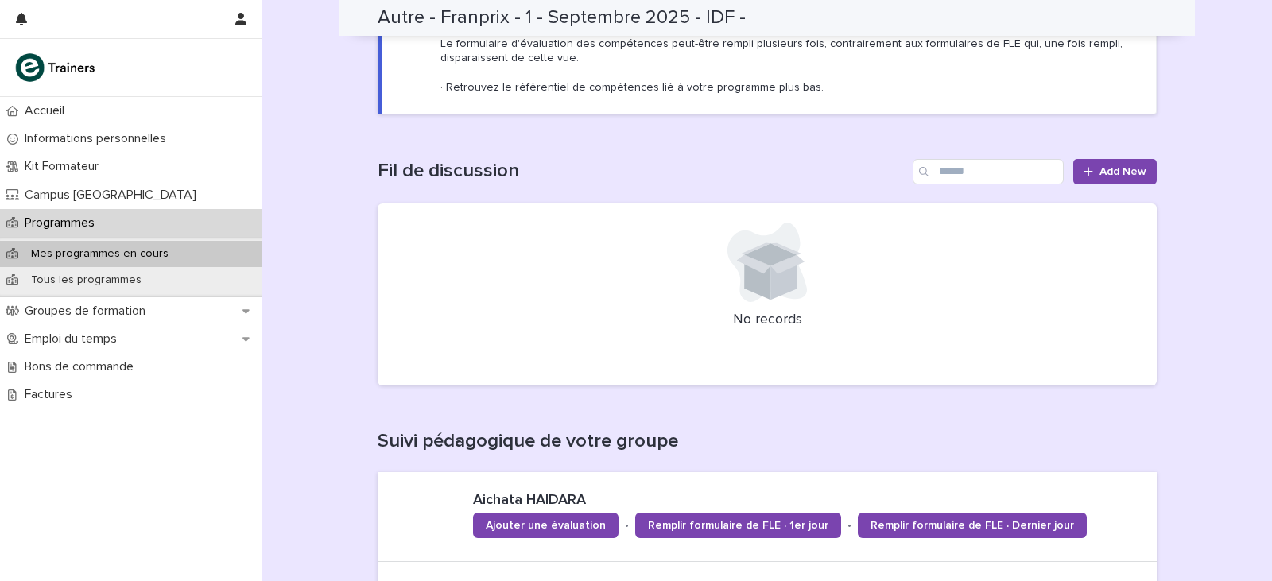
scroll to position [159, 0]
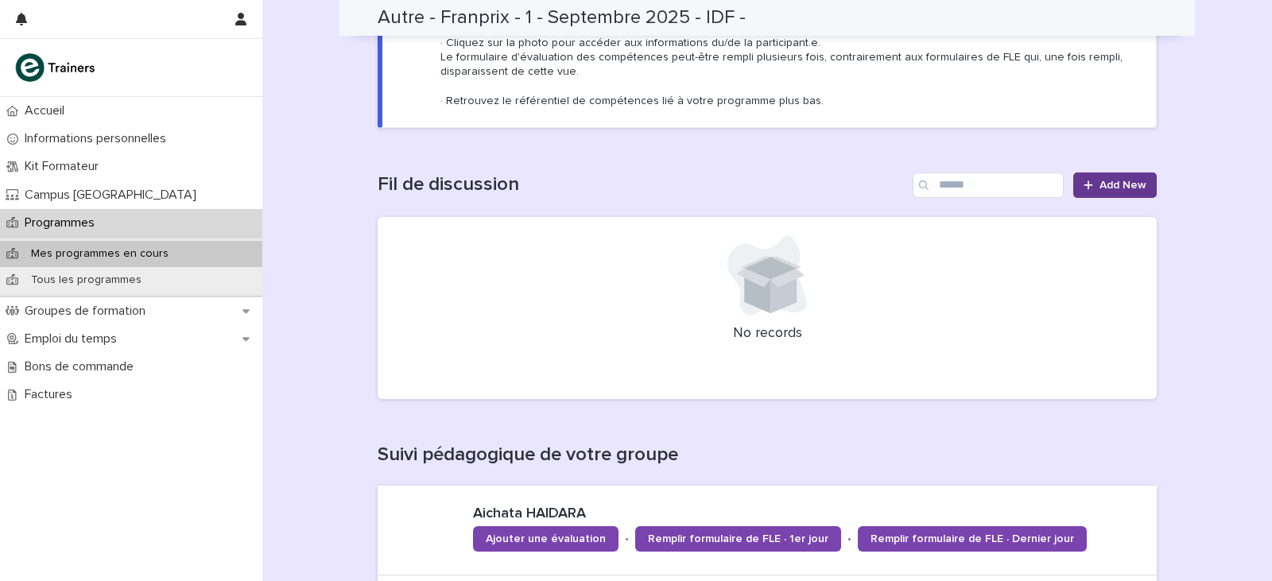
click at [1091, 183] on div at bounding box center [1091, 185] width 16 height 11
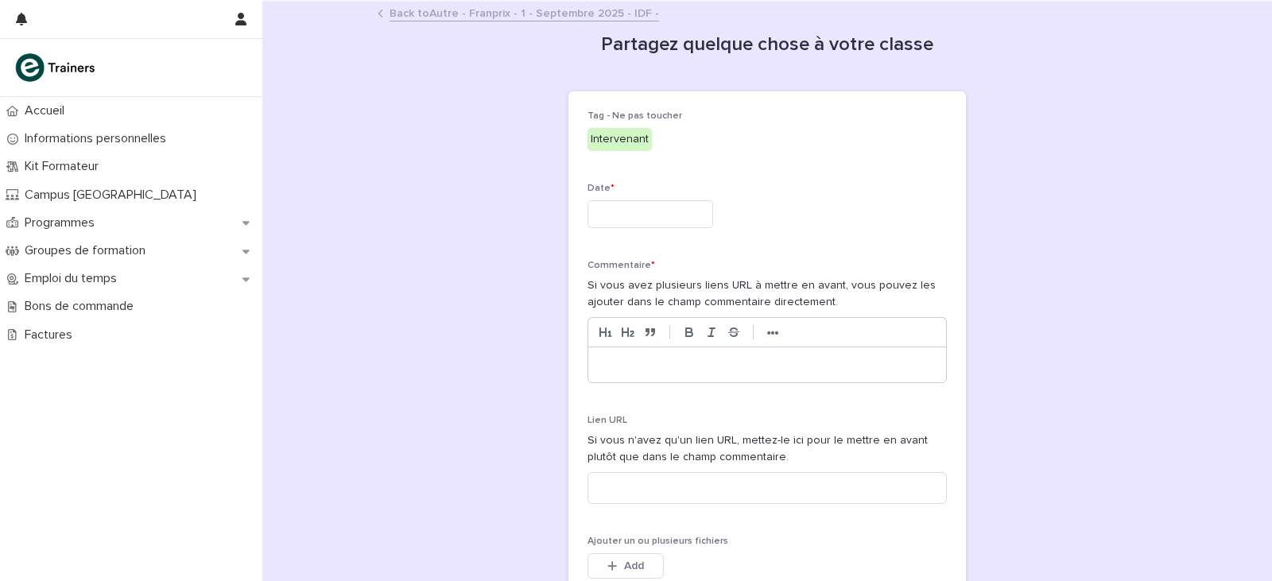
click at [668, 215] on input "text" at bounding box center [650, 214] width 126 height 28
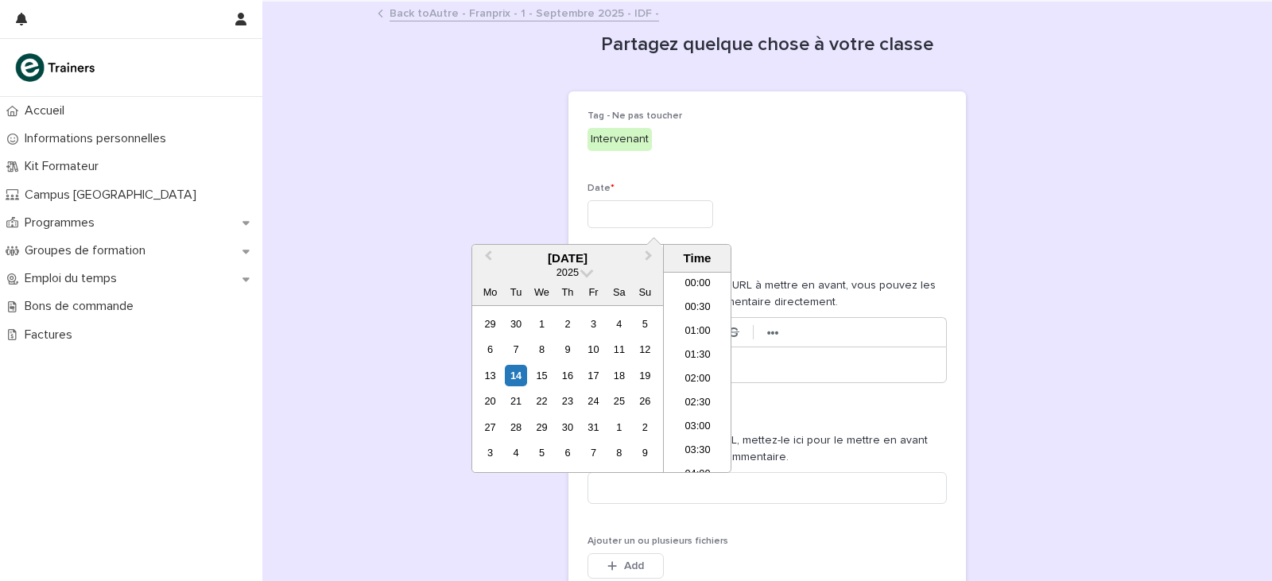
scroll to position [485, 0]
click at [517, 378] on div "14" at bounding box center [515, 375] width 21 height 21
click at [687, 214] on input "**********" at bounding box center [650, 214] width 126 height 28
click at [690, 389] on li "12:30" at bounding box center [698, 396] width 68 height 24
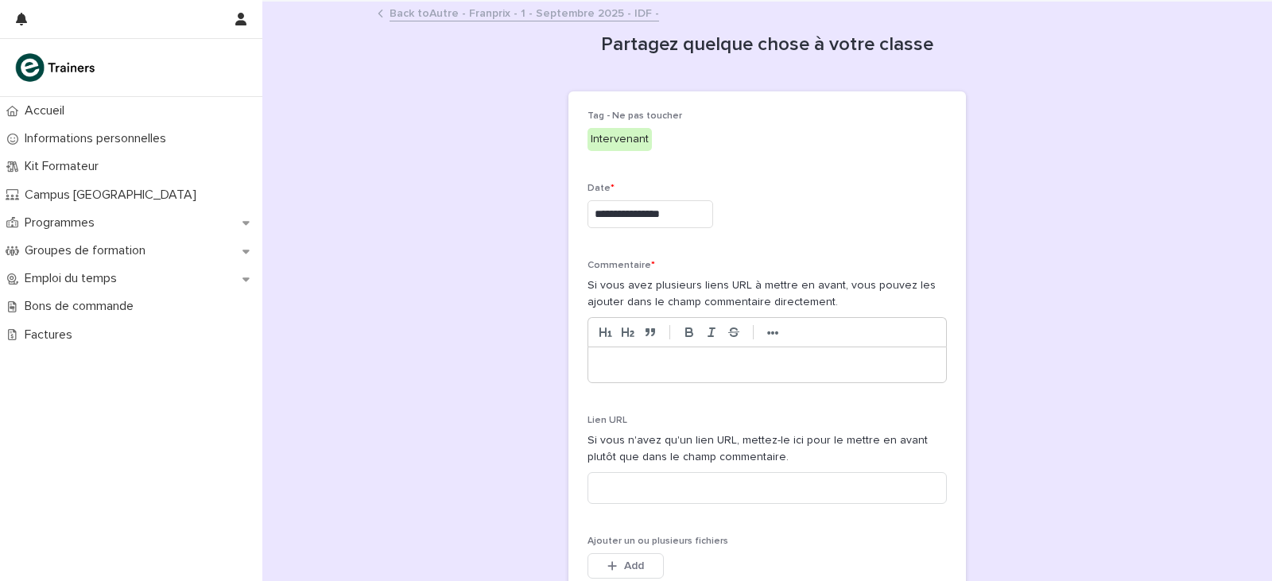
type input "**********"
click at [679, 362] on p at bounding box center [767, 365] width 334 height 16
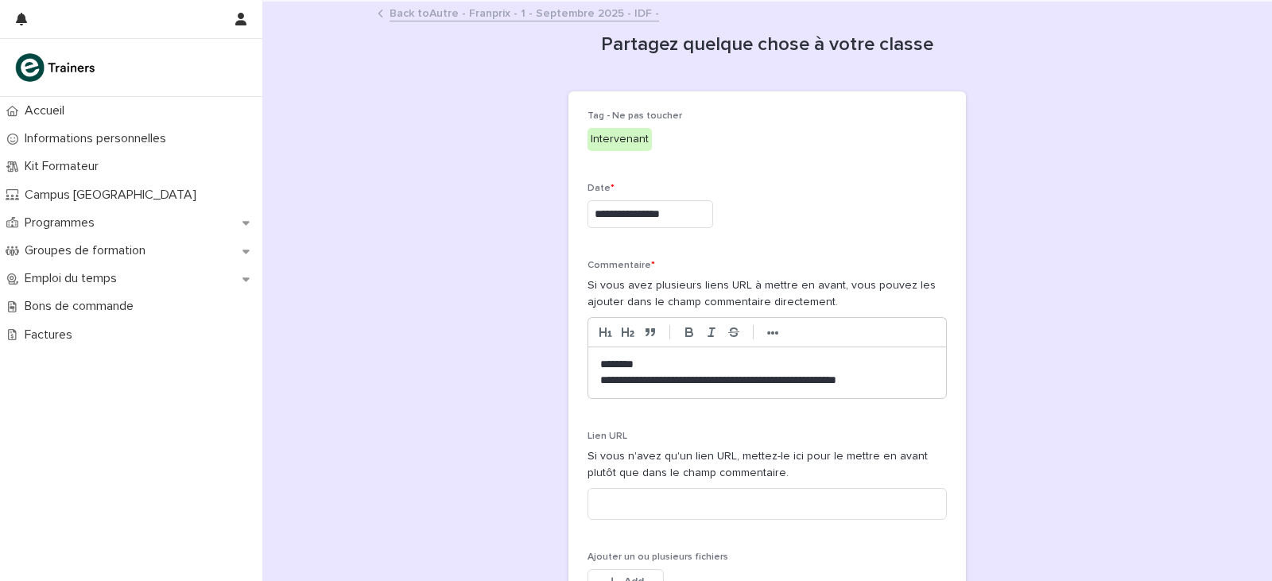
scroll to position [0, 0]
click at [592, 382] on div "**********" at bounding box center [767, 372] width 358 height 51
click at [661, 364] on p "********" at bounding box center [767, 365] width 334 height 16
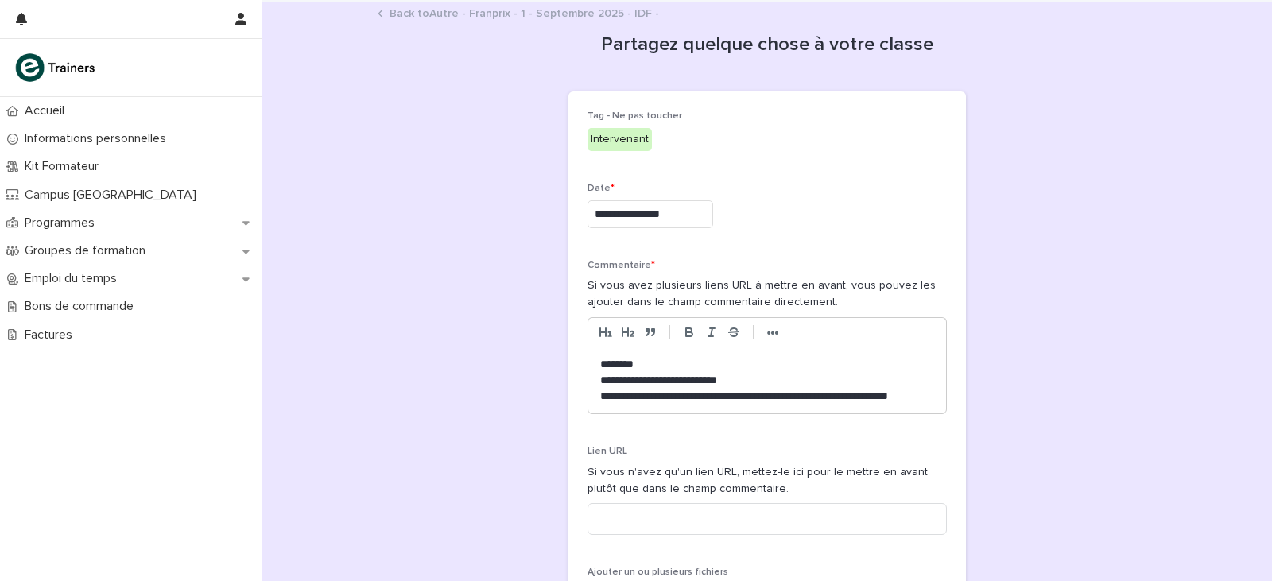
click at [659, 393] on p "**********" at bounding box center [767, 397] width 334 height 16
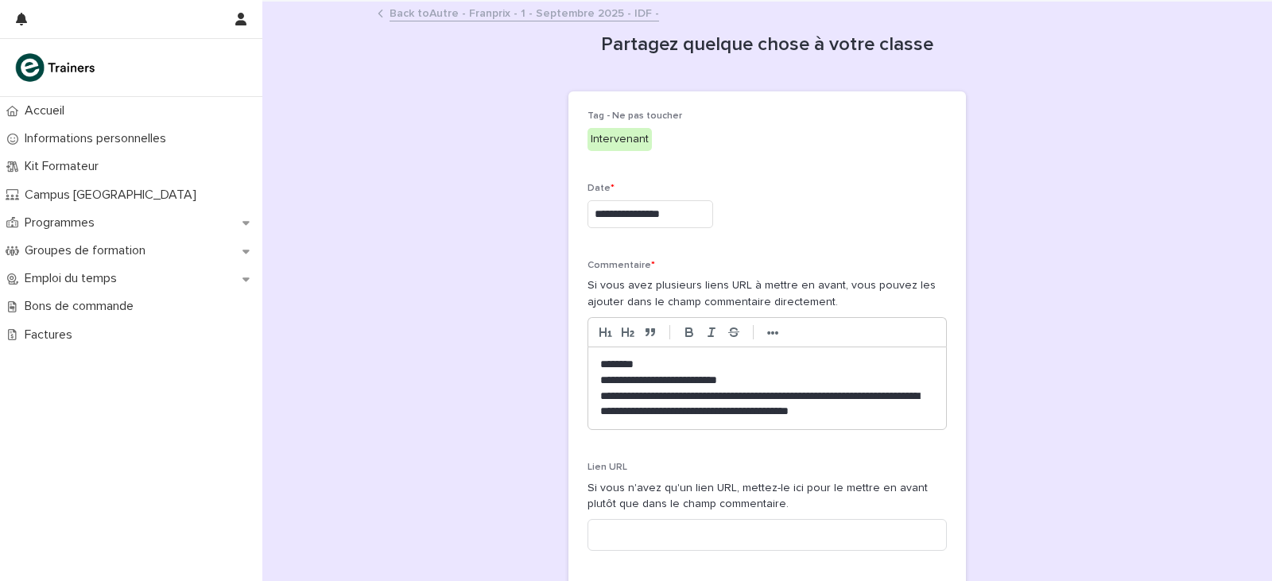
click at [882, 414] on p "**********" at bounding box center [767, 405] width 334 height 32
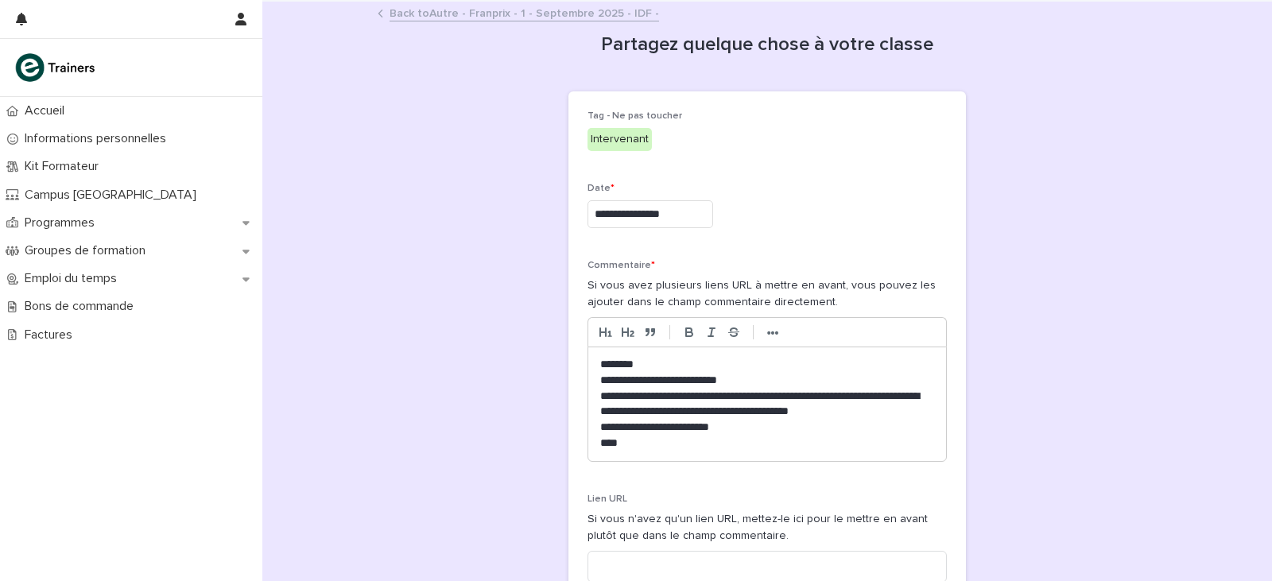
click at [691, 361] on p "********" at bounding box center [767, 365] width 334 height 16
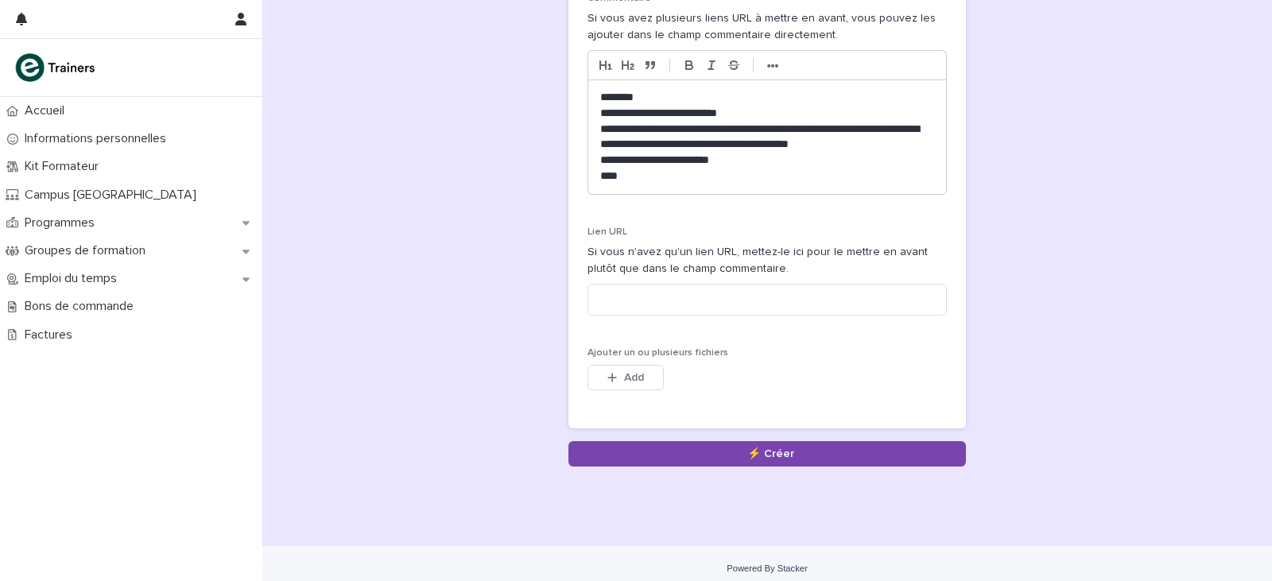
scroll to position [277, 0]
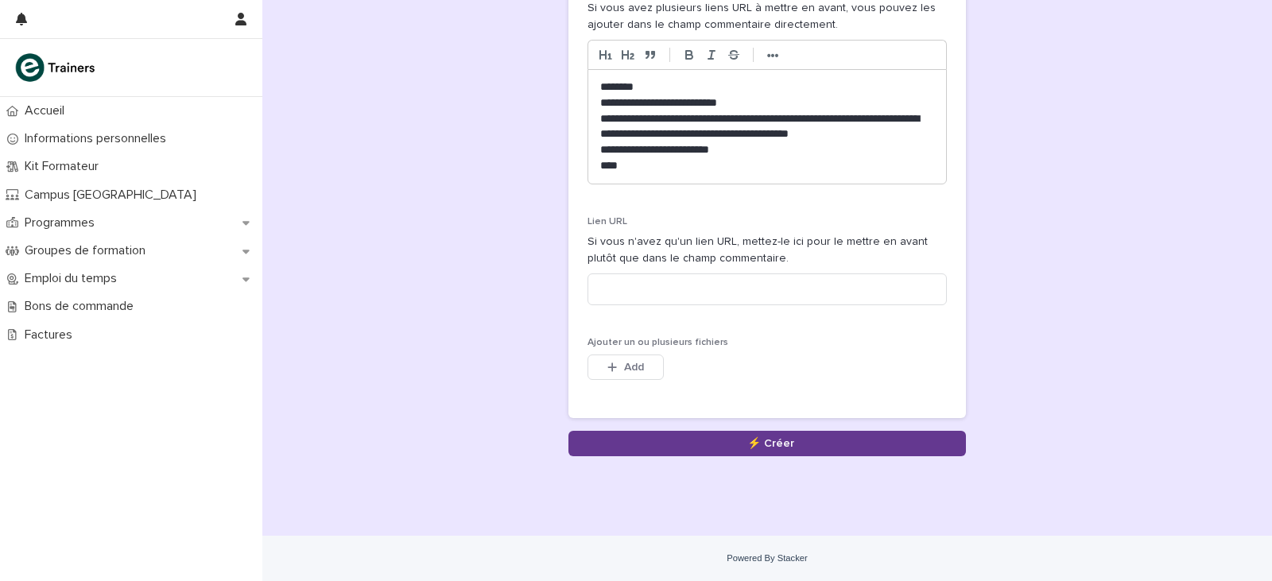
click at [776, 442] on button "Save" at bounding box center [766, 443] width 397 height 25
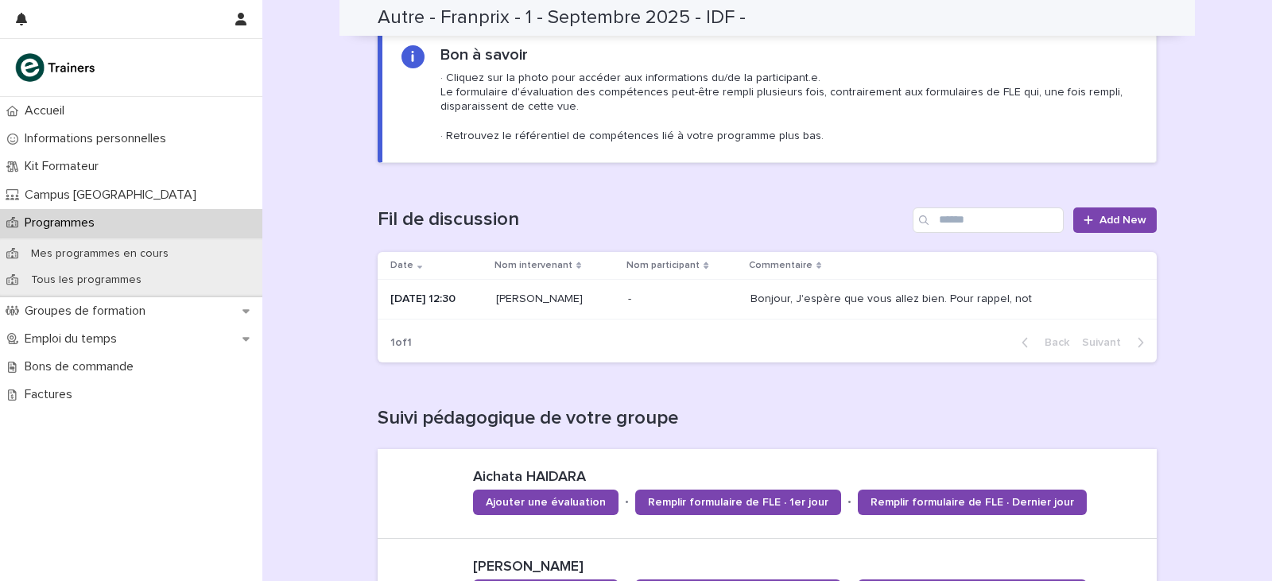
scroll to position [122, 0]
